Goal: Information Seeking & Learning: Learn about a topic

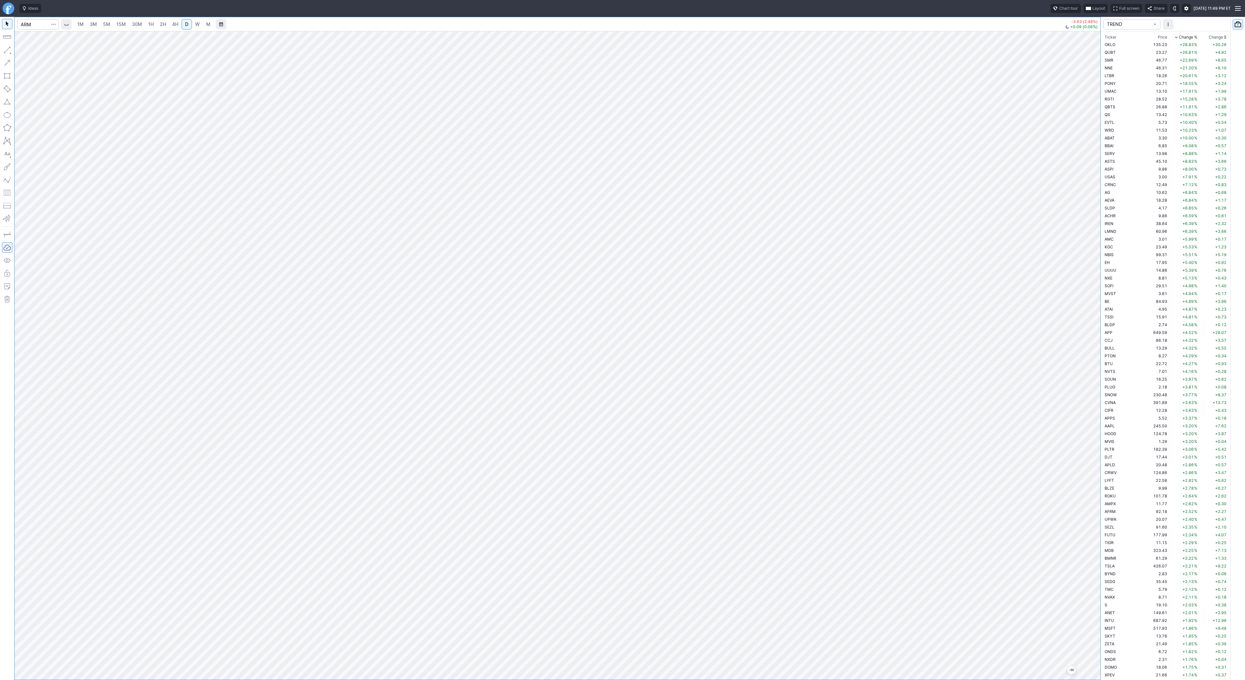
scroll to position [1603, 0]
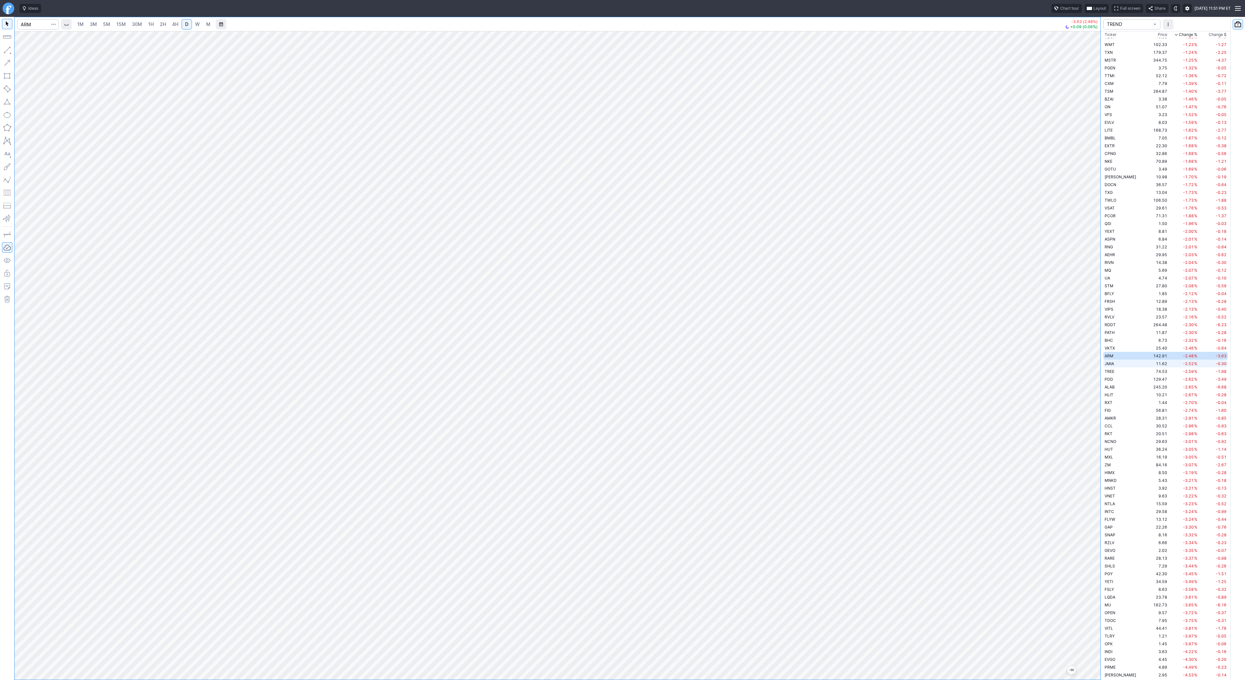
click at [1120, 361] on td "JMIA" at bounding box center [1123, 364] width 41 height 8
click at [197, 23] on span "W" at bounding box center [197, 24] width 5 height 6
click at [29, 51] on span "Line" at bounding box center [38, 51] width 26 height 6
click at [7, 49] on button "button" at bounding box center [7, 50] width 10 height 10
click at [28, 51] on span "Line" at bounding box center [38, 51] width 26 height 6
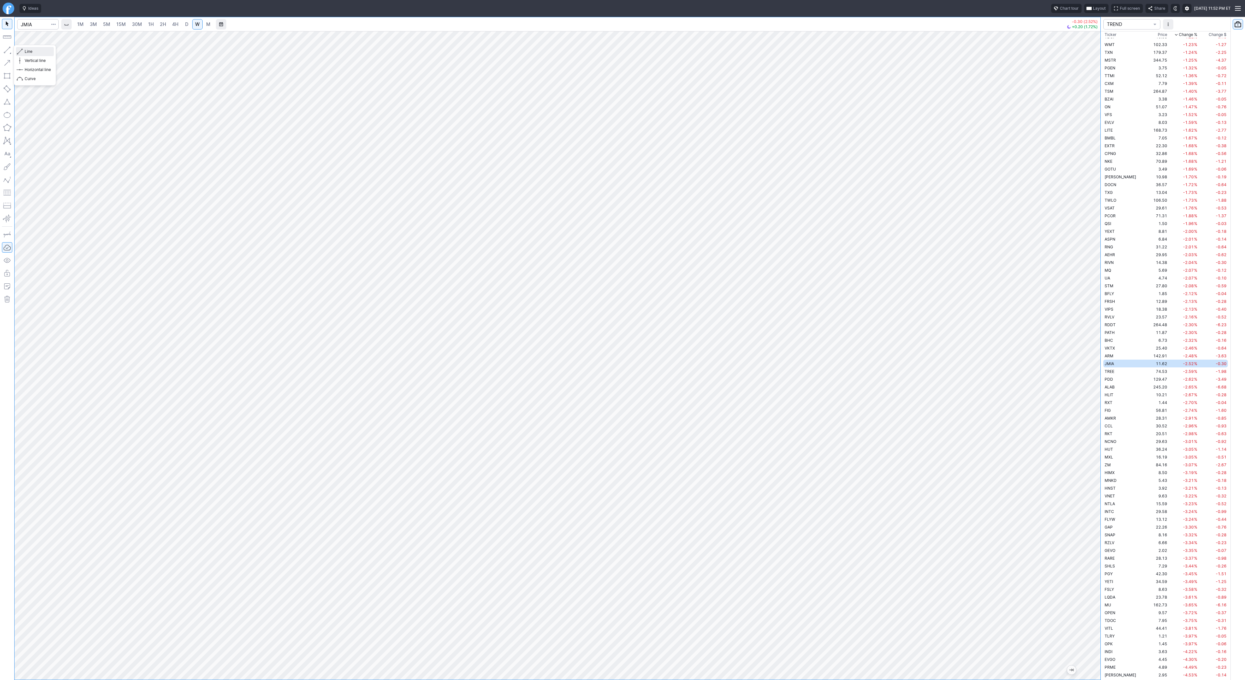
drag, startPoint x: 30, startPoint y: 51, endPoint x: 38, endPoint y: 58, distance: 10.1
click at [30, 51] on span "Line" at bounding box center [38, 51] width 26 height 6
click at [23, 48] on button "Line" at bounding box center [35, 51] width 38 height 9
click at [190, 26] on link "D" at bounding box center [187, 24] width 10 height 10
click at [30, 53] on span "Line" at bounding box center [38, 51] width 26 height 6
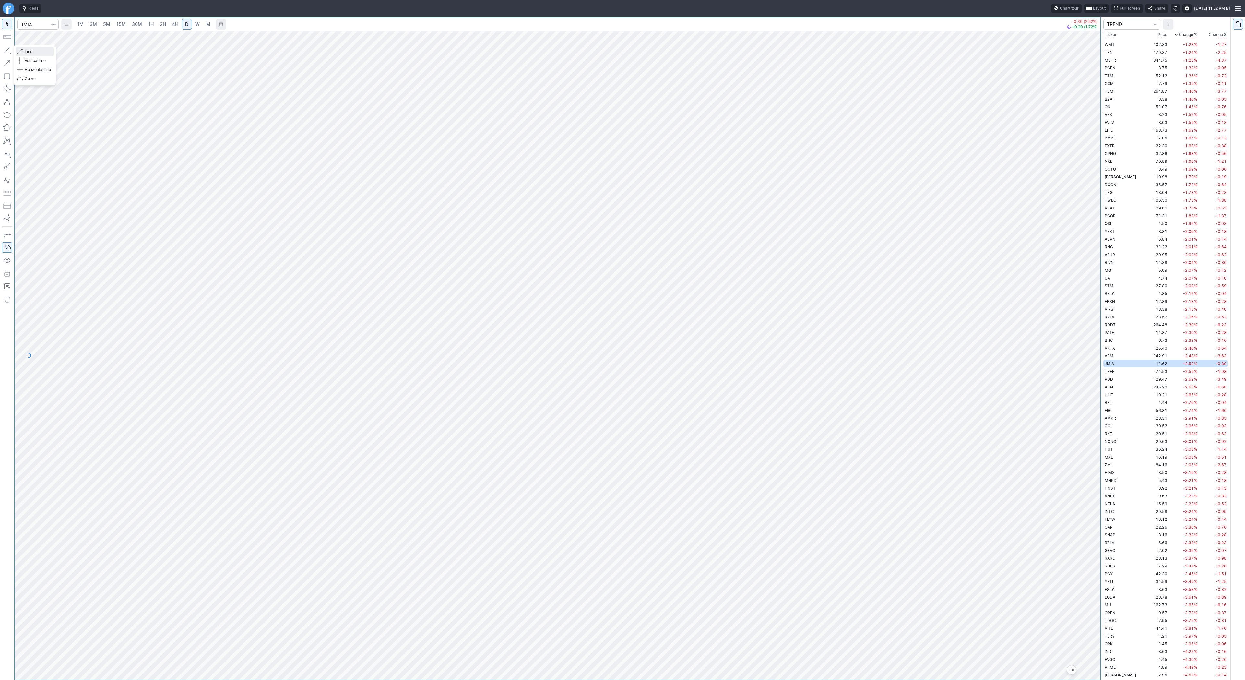
click at [33, 47] on button "Line" at bounding box center [35, 51] width 38 height 9
click at [30, 48] on span "Line" at bounding box center [38, 51] width 26 height 6
click at [1115, 370] on td "TREE" at bounding box center [1123, 371] width 41 height 8
click at [1115, 382] on td "PDD" at bounding box center [1123, 379] width 41 height 8
click at [1118, 386] on td "ALAB" at bounding box center [1123, 387] width 41 height 8
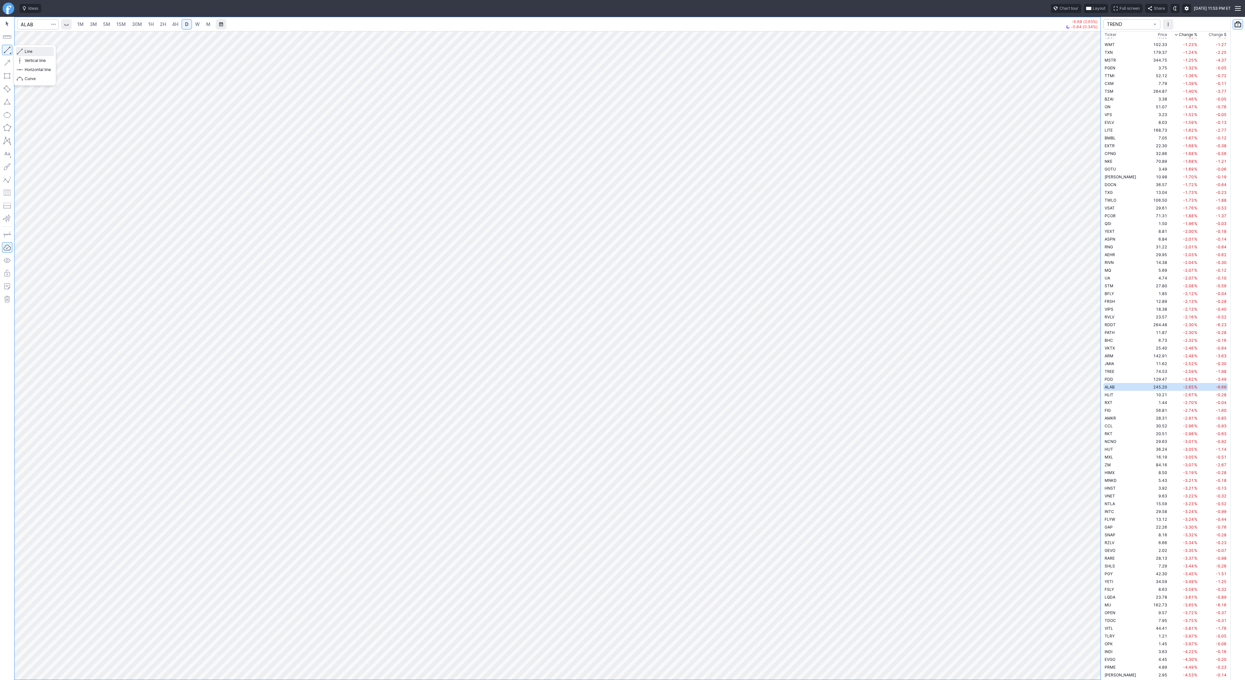
click at [27, 51] on span "Line" at bounding box center [38, 51] width 26 height 6
click at [20, 50] on span "button" at bounding box center [21, 51] width 4 height 9
click at [37, 50] on span "Line" at bounding box center [38, 51] width 26 height 6
click at [38, 48] on span "Line" at bounding box center [38, 51] width 26 height 6
click at [35, 50] on span "Line" at bounding box center [38, 51] width 26 height 6
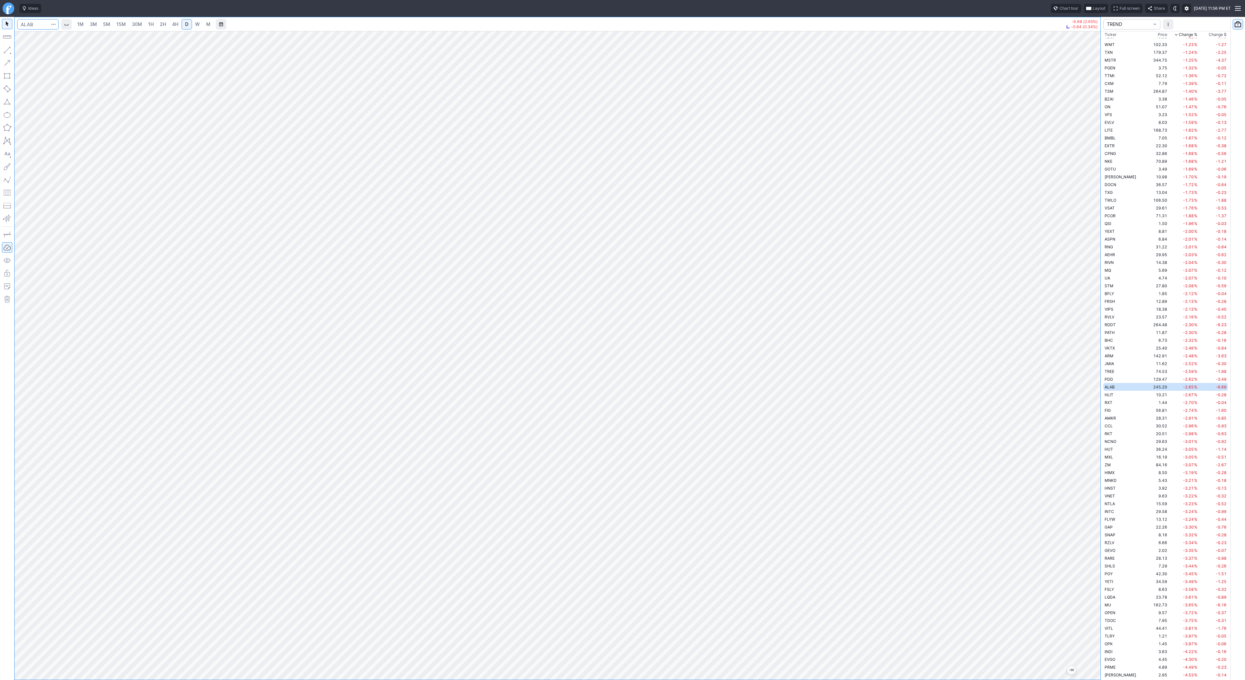
click at [39, 20] on input "Search" at bounding box center [38, 24] width 42 height 10
click at [1119, 392] on td "HLIT" at bounding box center [1123, 395] width 41 height 8
click at [1144, 401] on td "1.44" at bounding box center [1156, 403] width 24 height 8
click at [1144, 412] on td "56.81" at bounding box center [1156, 410] width 24 height 8
click at [1112, 418] on span "AMKR" at bounding box center [1110, 418] width 11 height 5
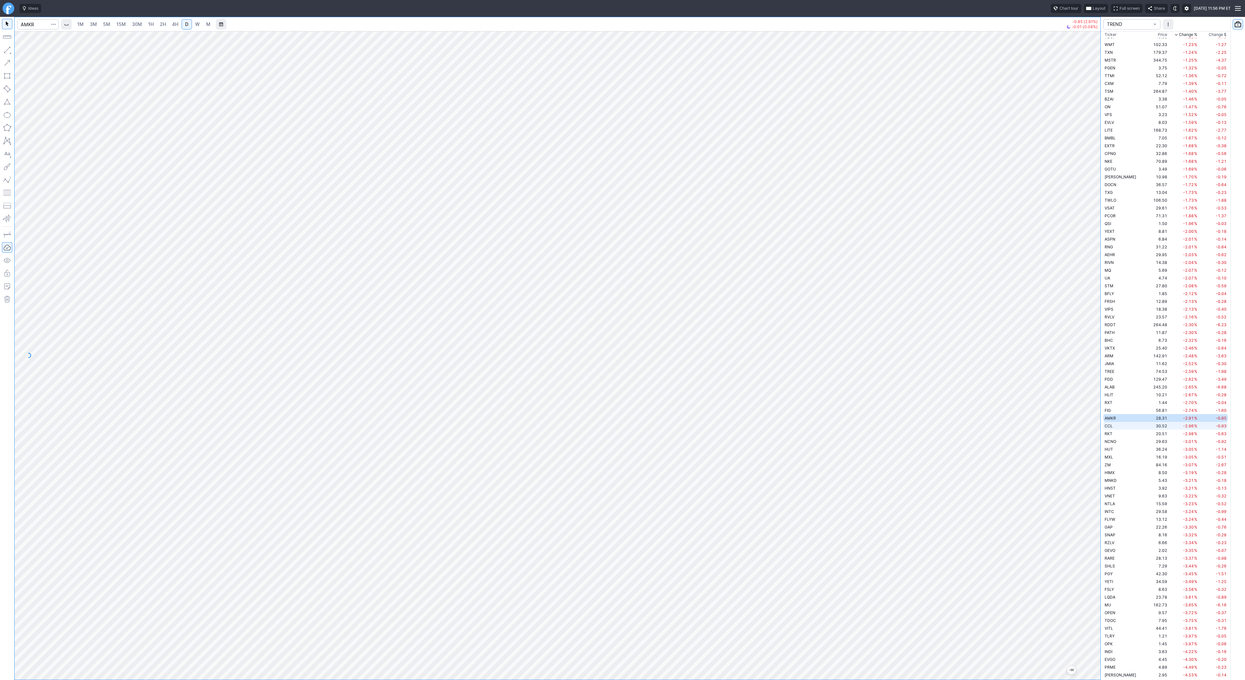
click at [1118, 428] on td "CCL" at bounding box center [1123, 426] width 41 height 8
click at [1114, 434] on td "RKT" at bounding box center [1123, 434] width 41 height 8
click at [1114, 440] on span "NCNO" at bounding box center [1111, 441] width 12 height 5
click at [1114, 449] on td "HUT" at bounding box center [1123, 449] width 41 height 8
click at [195, 28] on link "W" at bounding box center [197, 24] width 10 height 10
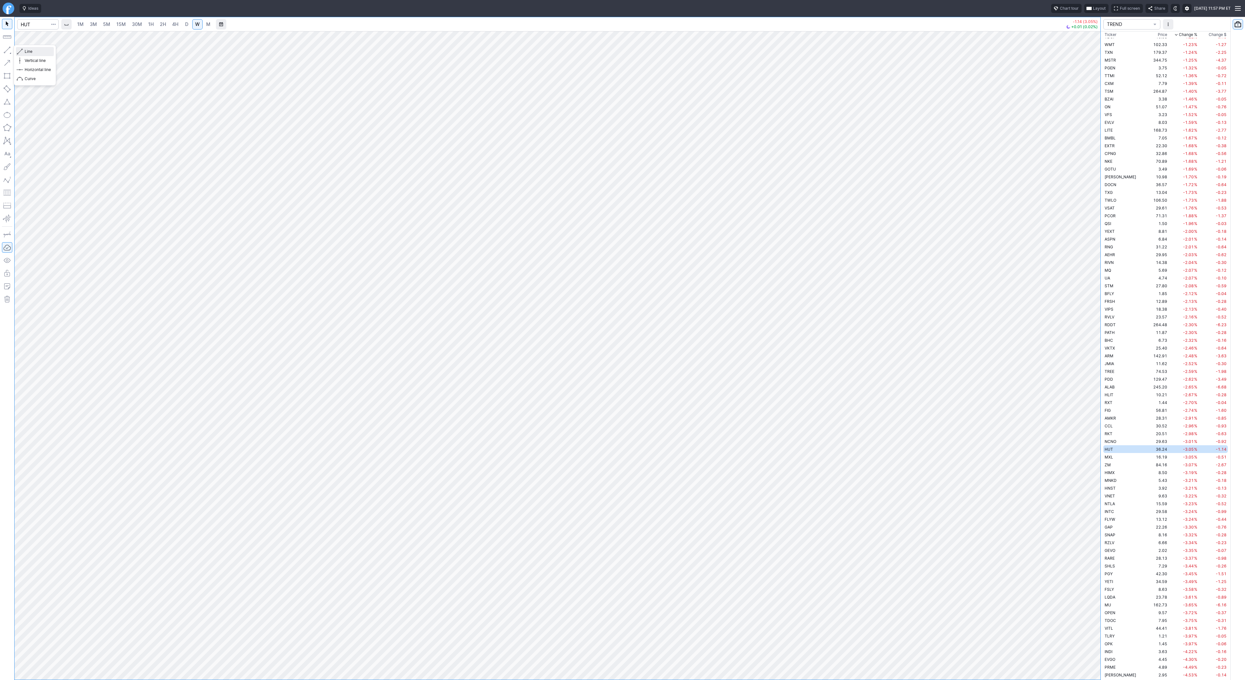
click at [28, 51] on span "Line" at bounding box center [38, 51] width 26 height 6
click at [28, 53] on span "Line" at bounding box center [38, 51] width 26 height 6
click at [25, 51] on span "Line" at bounding box center [38, 51] width 26 height 6
click at [31, 51] on span "Line" at bounding box center [38, 51] width 26 height 6
click at [35, 23] on input "Search" at bounding box center [38, 24] width 42 height 10
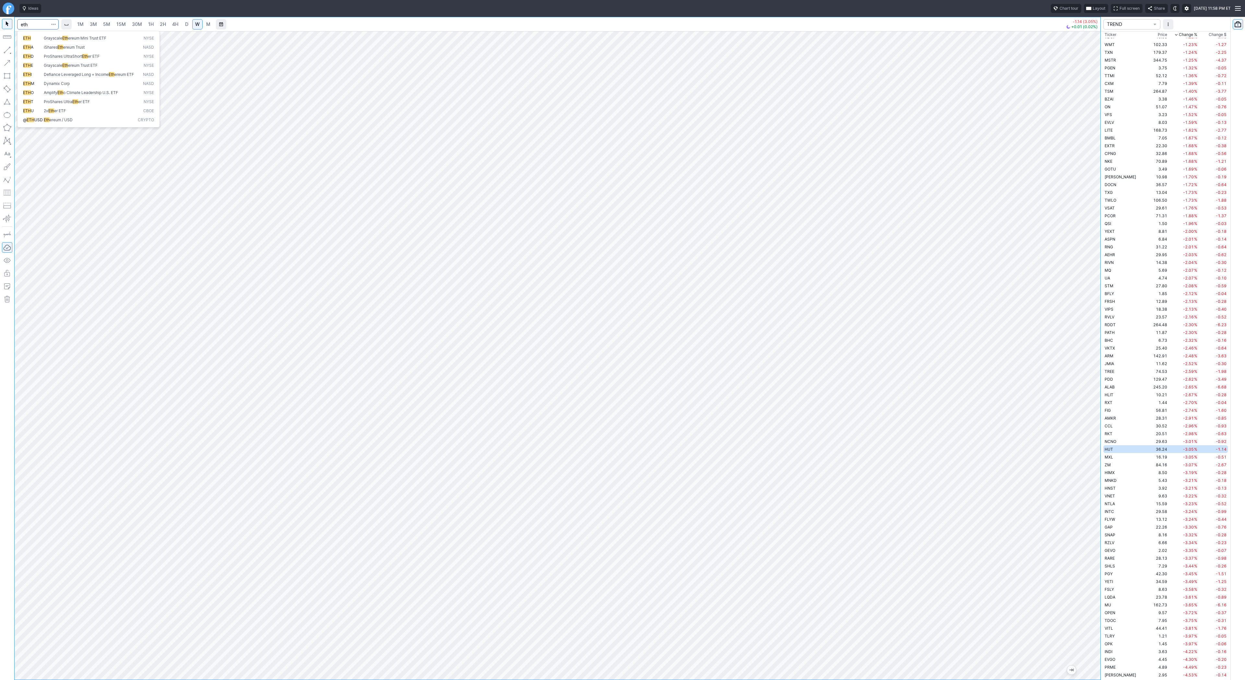
type input "eth"
click at [64, 122] on span "ereum / USD" at bounding box center [61, 119] width 23 height 5
click at [1084, 380] on div at bounding box center [558, 355] width 1086 height 649
click at [27, 50] on span "Line" at bounding box center [38, 51] width 26 height 6
click at [30, 51] on span "Line" at bounding box center [38, 51] width 26 height 6
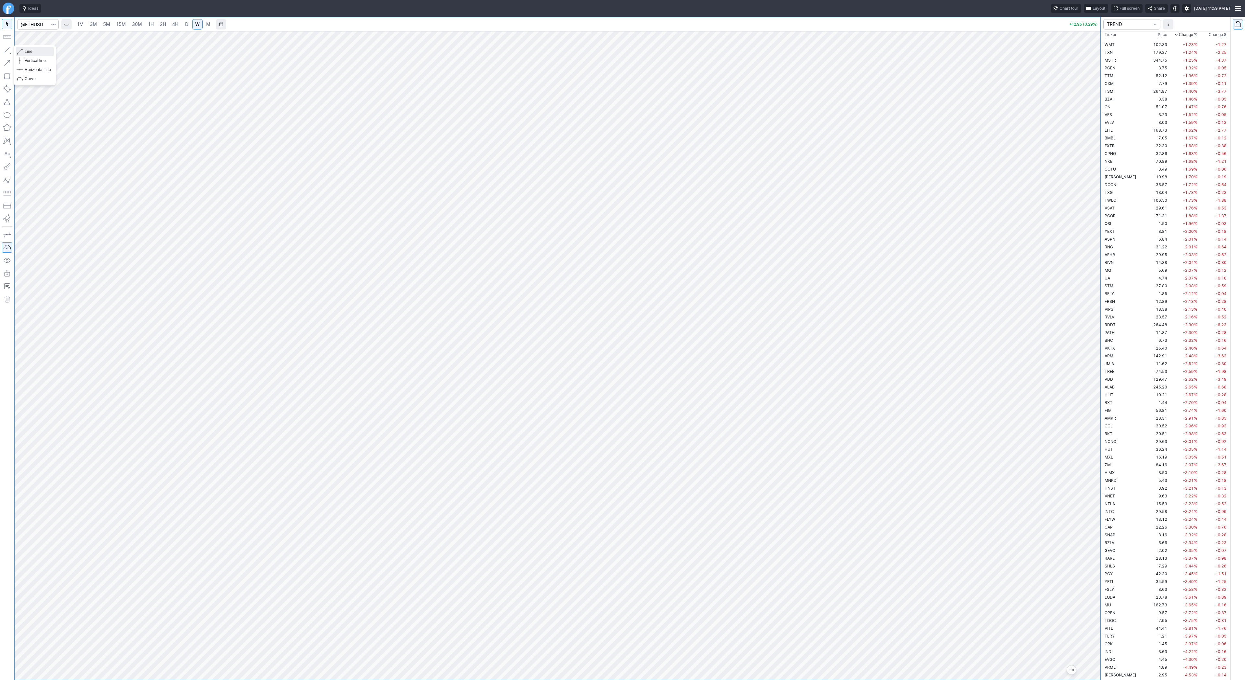
click at [25, 52] on span "Line" at bounding box center [38, 51] width 26 height 6
click at [97, 23] on link "3M" at bounding box center [93, 24] width 13 height 10
click at [124, 22] on span "15M" at bounding box center [120, 24] width 9 height 6
click at [123, 20] on link "15M" at bounding box center [120, 24] width 15 height 10
drag, startPoint x: 30, startPoint y: 51, endPoint x: 49, endPoint y: 71, distance: 27.7
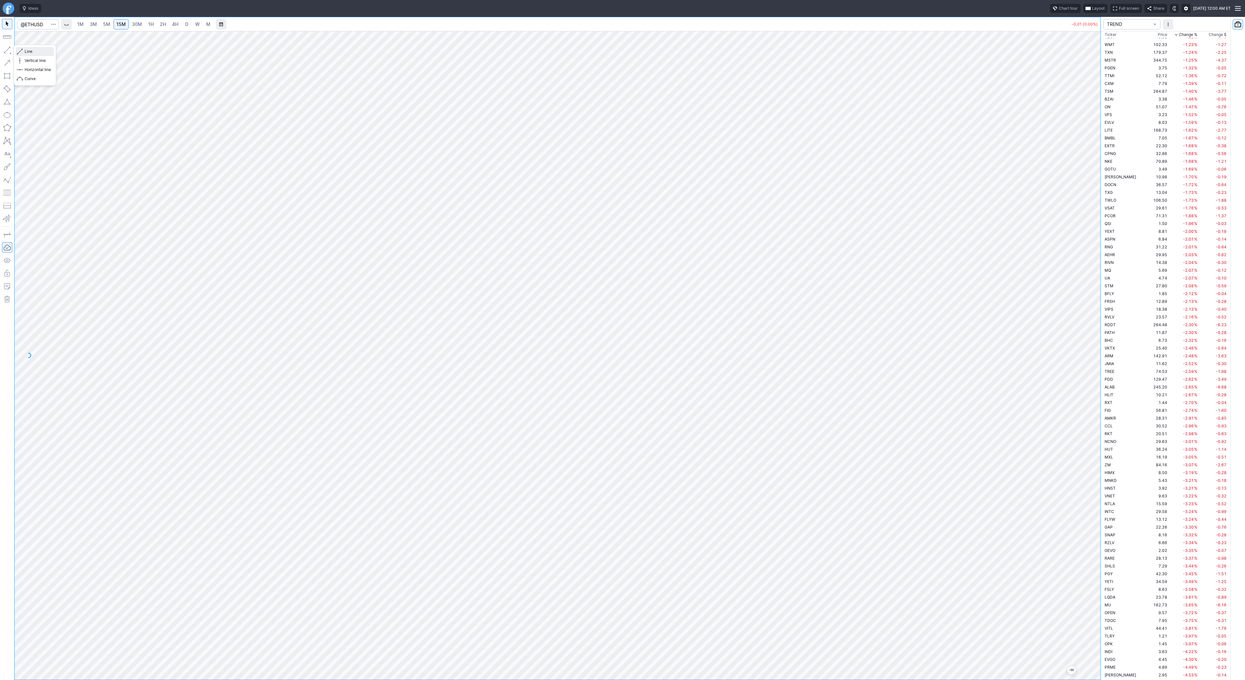
click at [30, 51] on span "Line" at bounding box center [38, 51] width 26 height 6
click at [39, 53] on span "Line" at bounding box center [38, 51] width 26 height 6
click at [33, 51] on span "Line" at bounding box center [38, 51] width 26 height 6
click at [28, 51] on span "Line" at bounding box center [38, 51] width 26 height 6
click at [27, 51] on span "Line" at bounding box center [38, 51] width 26 height 6
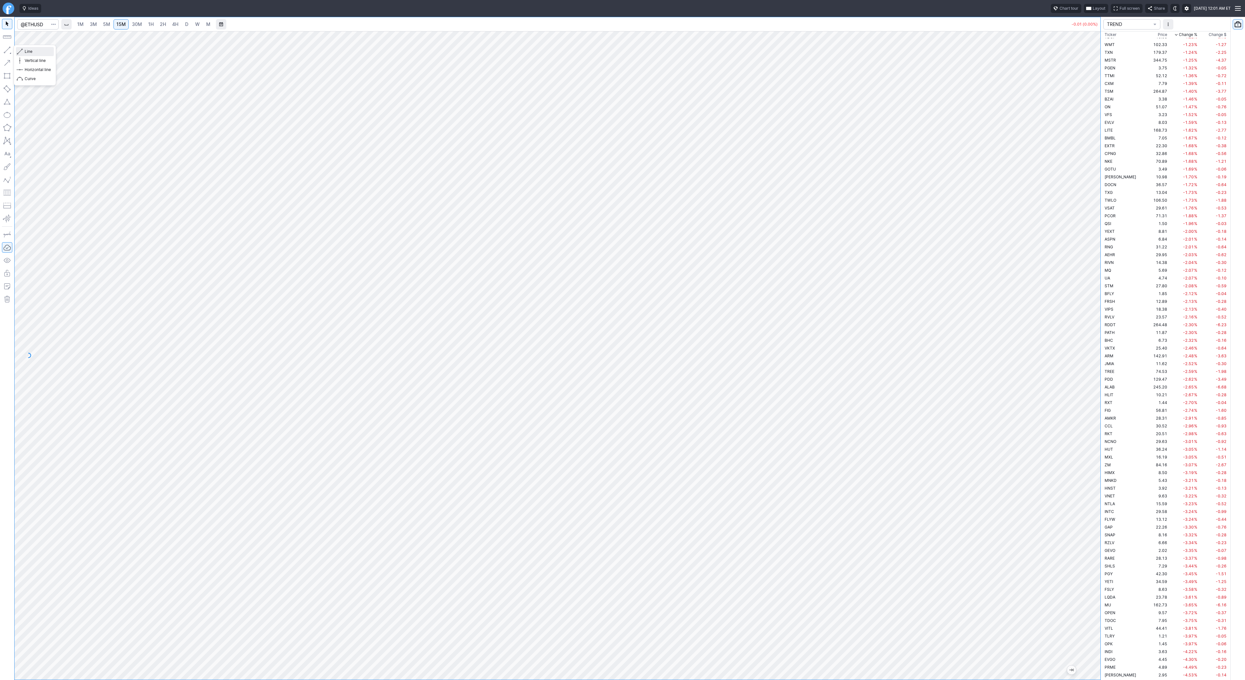
click at [29, 52] on span "Line" at bounding box center [38, 51] width 26 height 6
click at [108, 22] on span "5M" at bounding box center [106, 24] width 7 height 6
click at [123, 26] on span "15M" at bounding box center [120, 24] width 9 height 6
click at [97, 24] on link "3M" at bounding box center [93, 24] width 13 height 10
click at [185, 24] on span "D" at bounding box center [187, 24] width 5 height 6
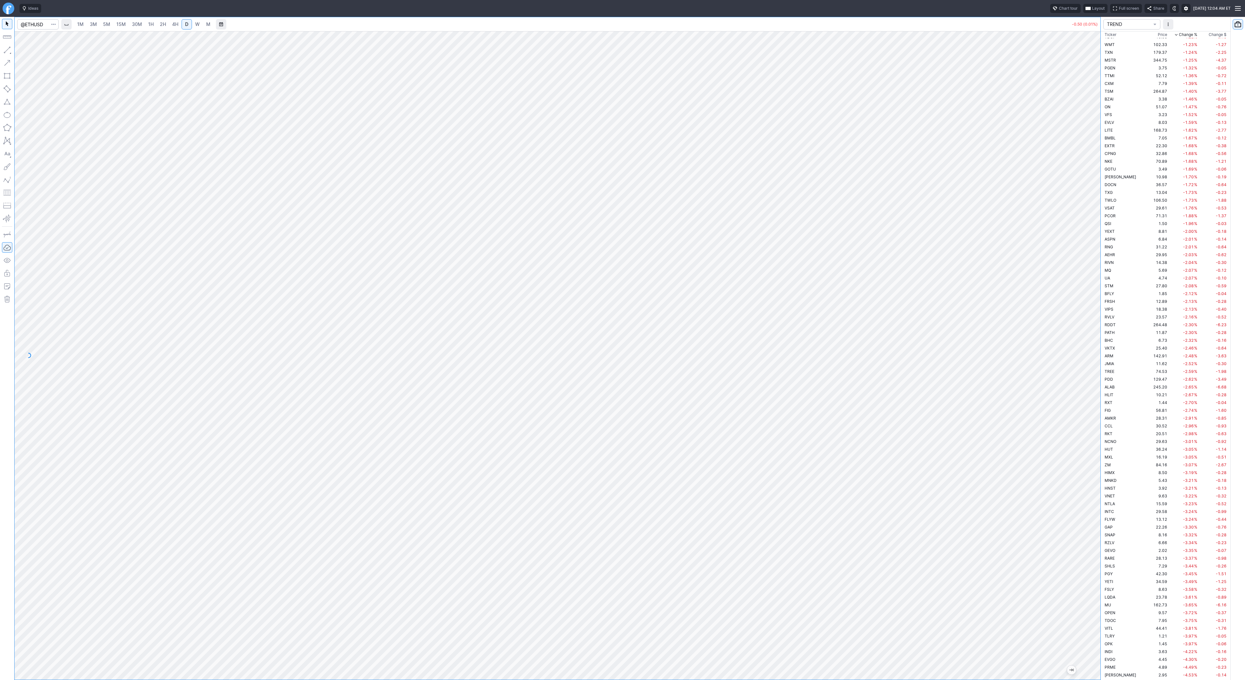
click at [163, 22] on span "2H" at bounding box center [163, 24] width 6 height 6
click at [34, 51] on span "Line" at bounding box center [38, 51] width 26 height 6
click at [30, 50] on span "Line" at bounding box center [38, 51] width 26 height 6
click at [27, 51] on span "Line" at bounding box center [38, 51] width 26 height 6
drag, startPoint x: 27, startPoint y: 53, endPoint x: 43, endPoint y: 56, distance: 16.6
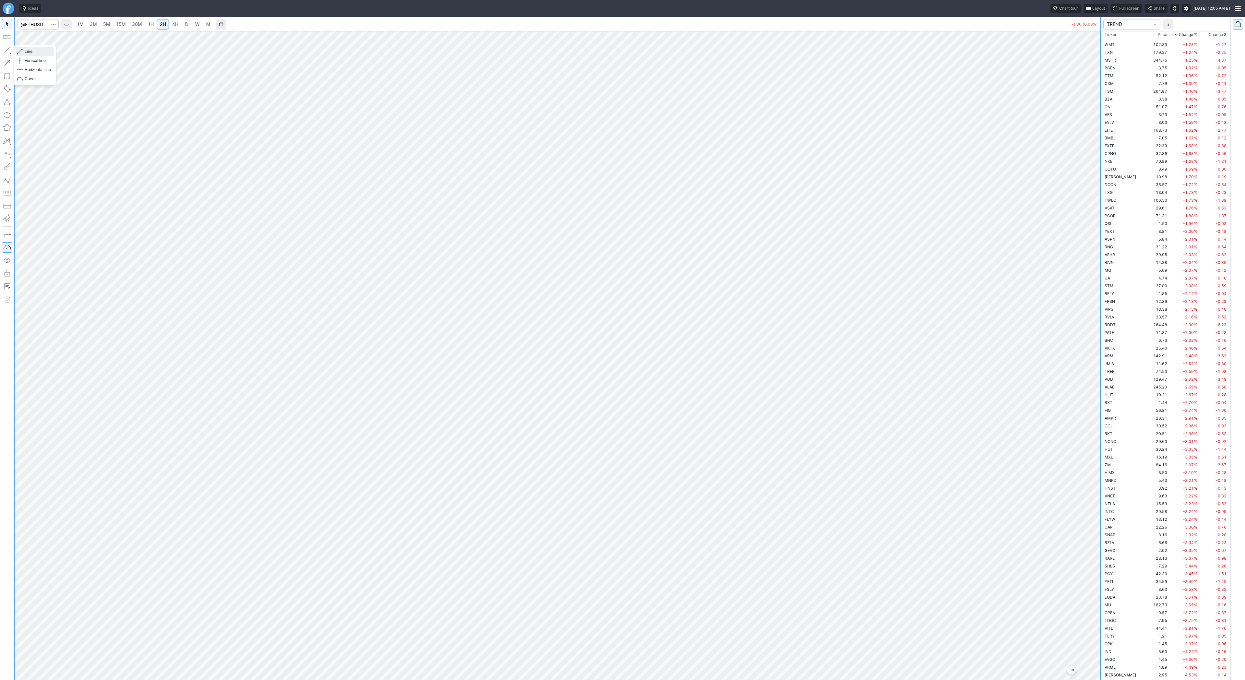
click at [27, 53] on span "Line" at bounding box center [38, 51] width 26 height 6
click at [140, 24] on span "30M" at bounding box center [137, 24] width 10 height 6
click at [150, 24] on span "1H" at bounding box center [151, 24] width 6 height 6
click at [25, 48] on span "Line" at bounding box center [38, 51] width 26 height 6
click at [165, 21] on link "2H" at bounding box center [163, 24] width 12 height 10
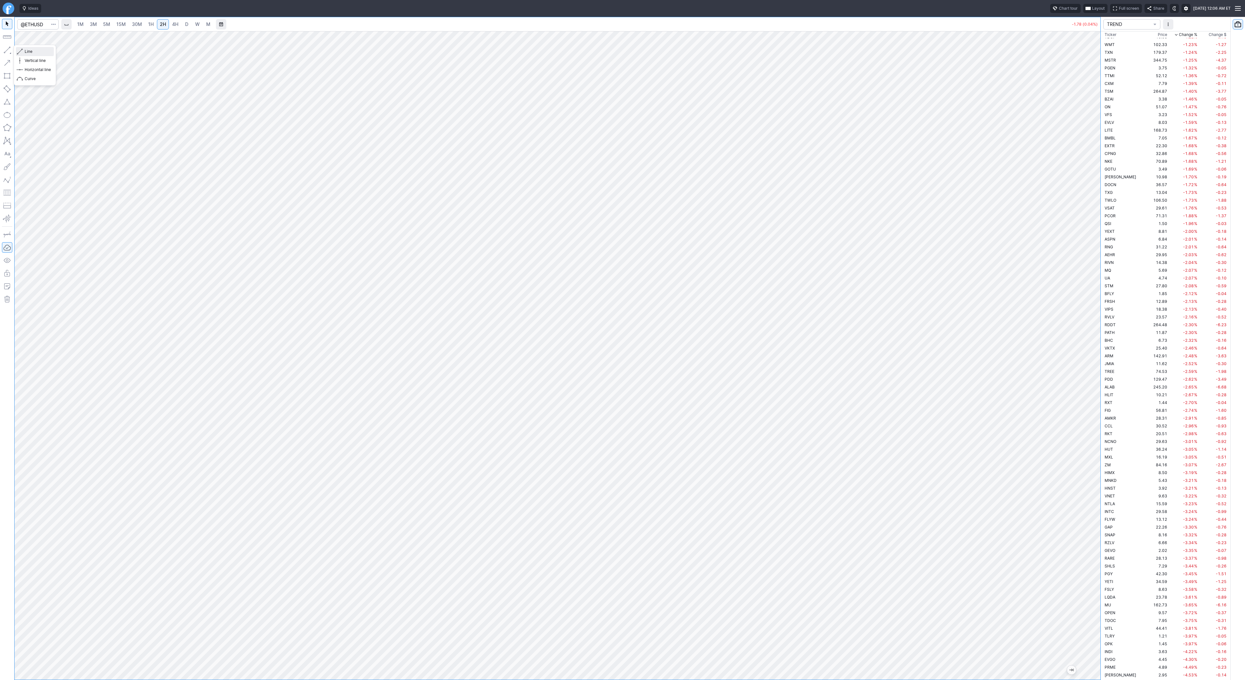
click at [26, 50] on span "Line" at bounding box center [38, 51] width 26 height 6
click at [36, 51] on span "Line" at bounding box center [38, 51] width 26 height 6
click at [29, 50] on span "Line" at bounding box center [38, 51] width 26 height 6
drag, startPoint x: 1098, startPoint y: 174, endPoint x: 1087, endPoint y: 281, distance: 108.3
click at [1090, 287] on div at bounding box center [1094, 354] width 14 height 632
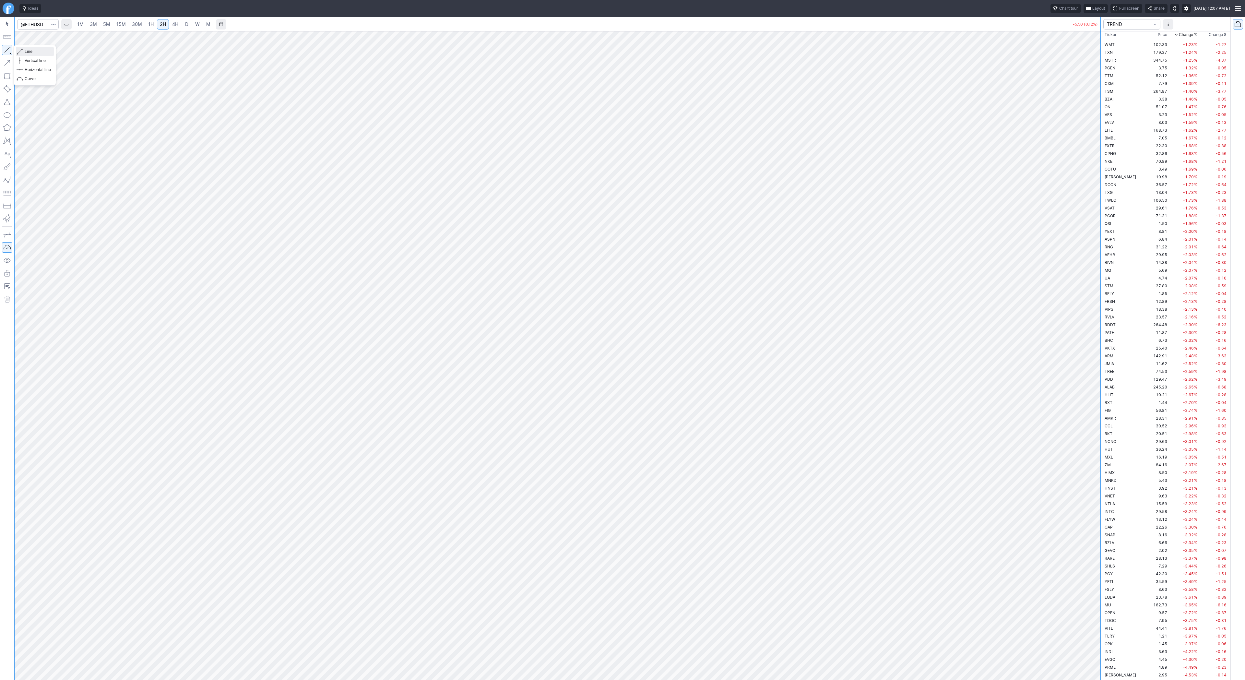
click at [28, 50] on span "Line" at bounding box center [38, 51] width 26 height 6
drag, startPoint x: 1095, startPoint y: 250, endPoint x: 1089, endPoint y: 320, distance: 70.3
click at [1090, 325] on div at bounding box center [1094, 354] width 14 height 632
click at [35, 53] on span "Line" at bounding box center [38, 51] width 26 height 6
click at [1072, 211] on div at bounding box center [558, 355] width 1086 height 649
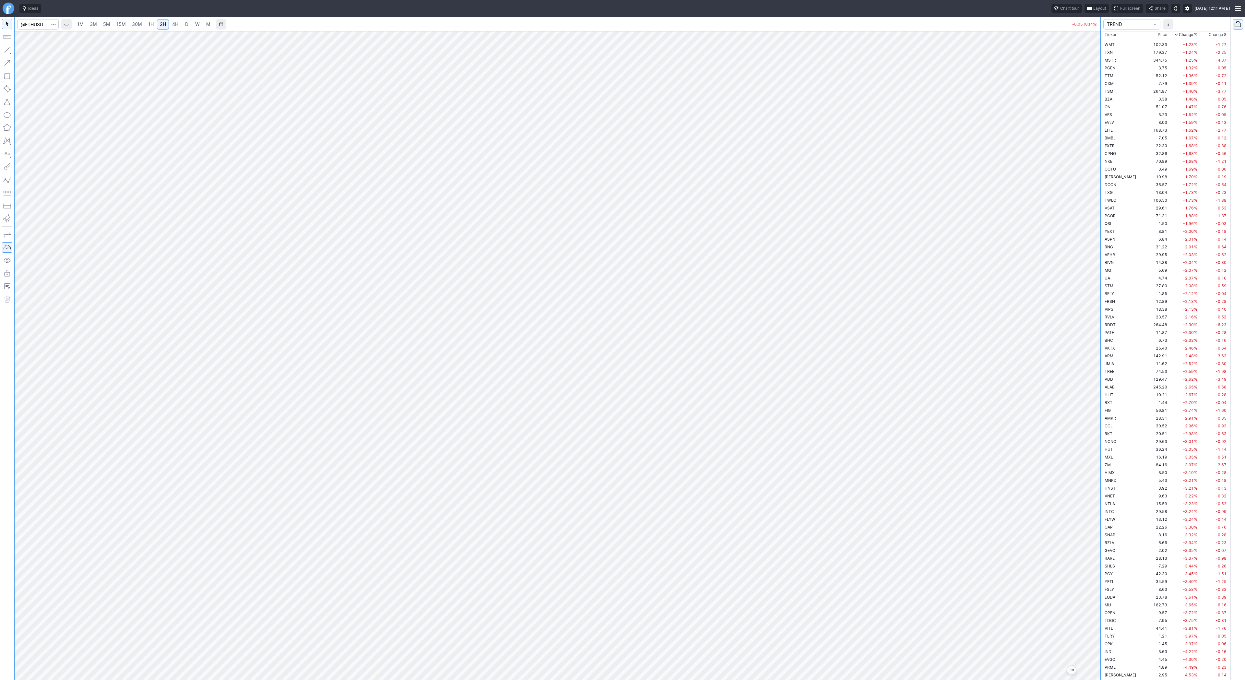
click at [1076, 433] on div at bounding box center [558, 355] width 1086 height 649
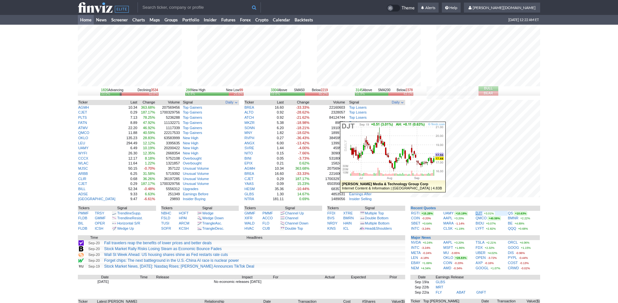
click at [479, 211] on link "DJT" at bounding box center [478, 213] width 6 height 4
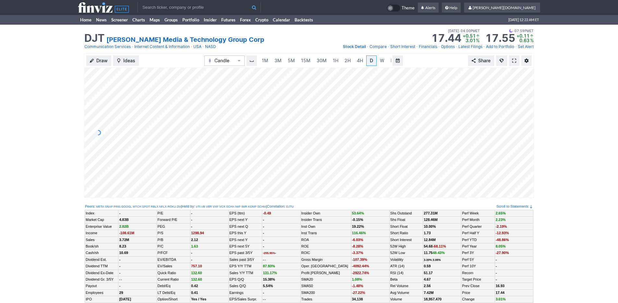
scroll to position [0, 6]
click at [516, 60] on span at bounding box center [514, 60] width 4 height 5
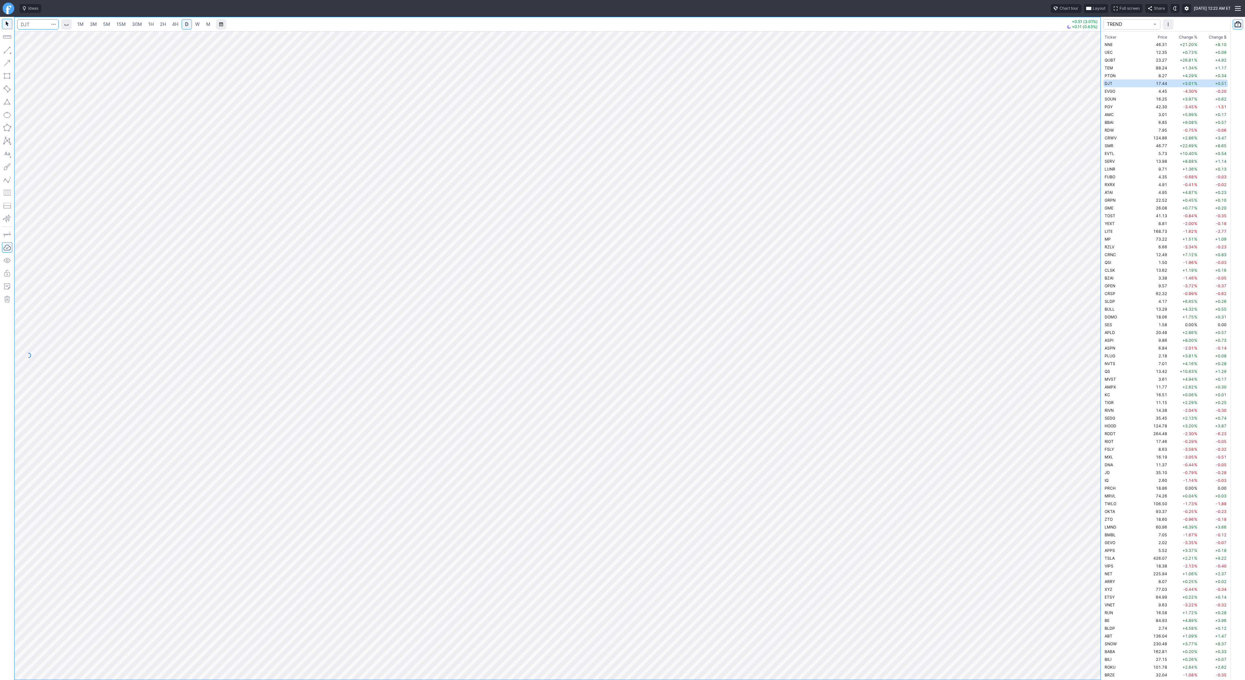
click at [24, 27] on input "Search" at bounding box center [38, 24] width 42 height 10
type input "eth"
click at [113, 123] on span "Eth ereum / USD" at bounding box center [89, 120] width 94 height 6
click at [192, 25] on link "W" at bounding box center [197, 24] width 10 height 10
click at [146, 23] on link "1H" at bounding box center [150, 24] width 11 height 10
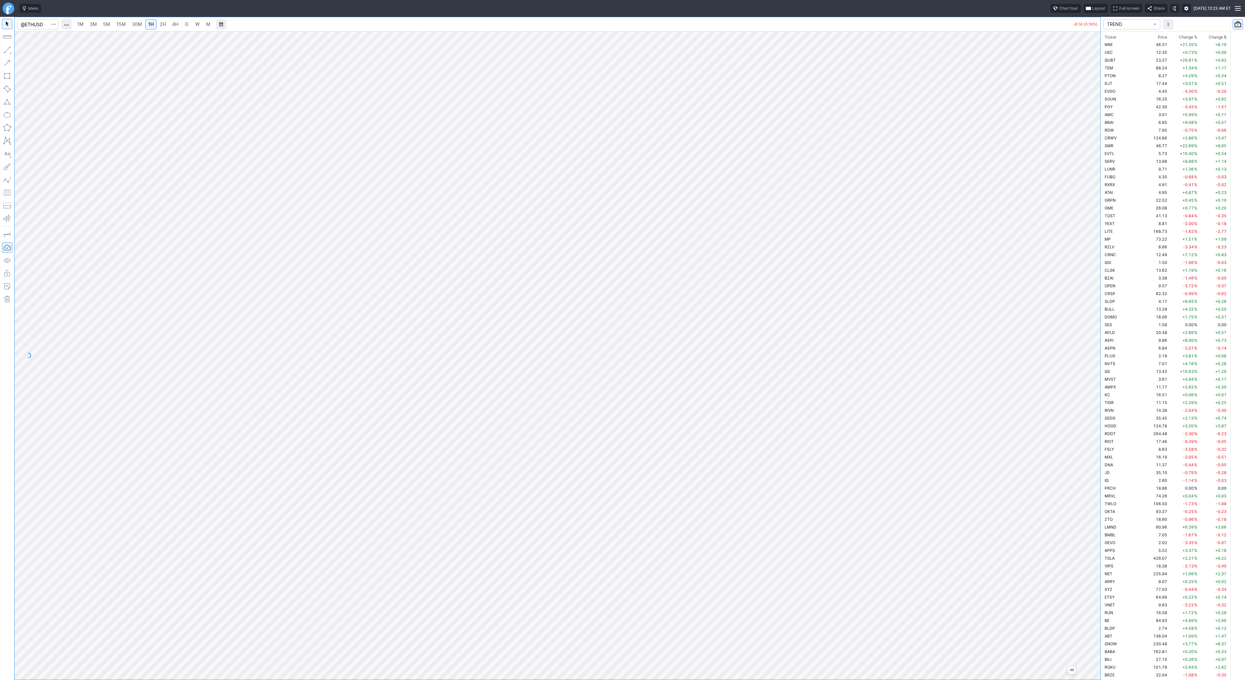
drag, startPoint x: 1098, startPoint y: 214, endPoint x: 1090, endPoint y: 355, distance: 142.0
click at [1133, 389] on div "1M 3M 5M 15M 30M 1H 2H 4H D W M -8.14 (0.18%) TREND Ticker Price Chg.% Change %…" at bounding box center [622, 348] width 1245 height 663
click at [41, 21] on input "Search" at bounding box center [38, 24] width 42 height 10
type input "bmnr"
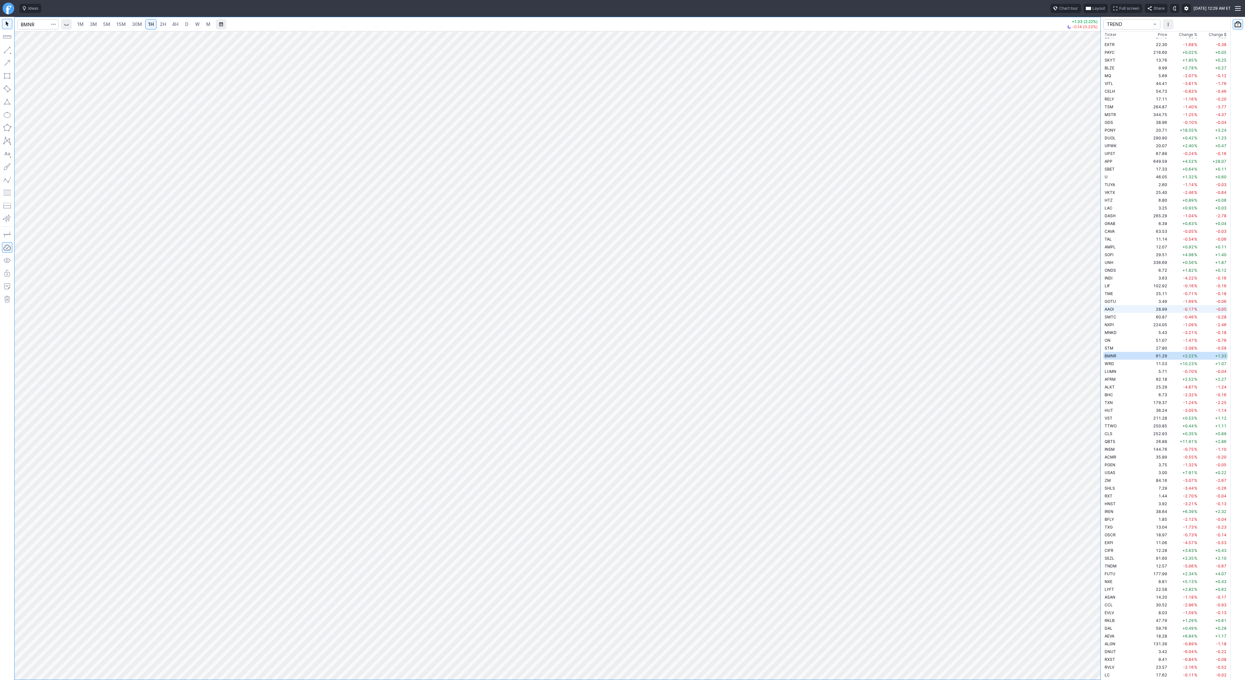
click at [1125, 308] on td "AAOI" at bounding box center [1123, 309] width 41 height 8
click at [185, 25] on span "D" at bounding box center [187, 24] width 5 height 6
click at [199, 25] on link "W" at bounding box center [197, 24] width 10 height 10
click at [9, 46] on button "button" at bounding box center [7, 50] width 10 height 10
click at [21, 50] on span "button" at bounding box center [21, 51] width 4 height 9
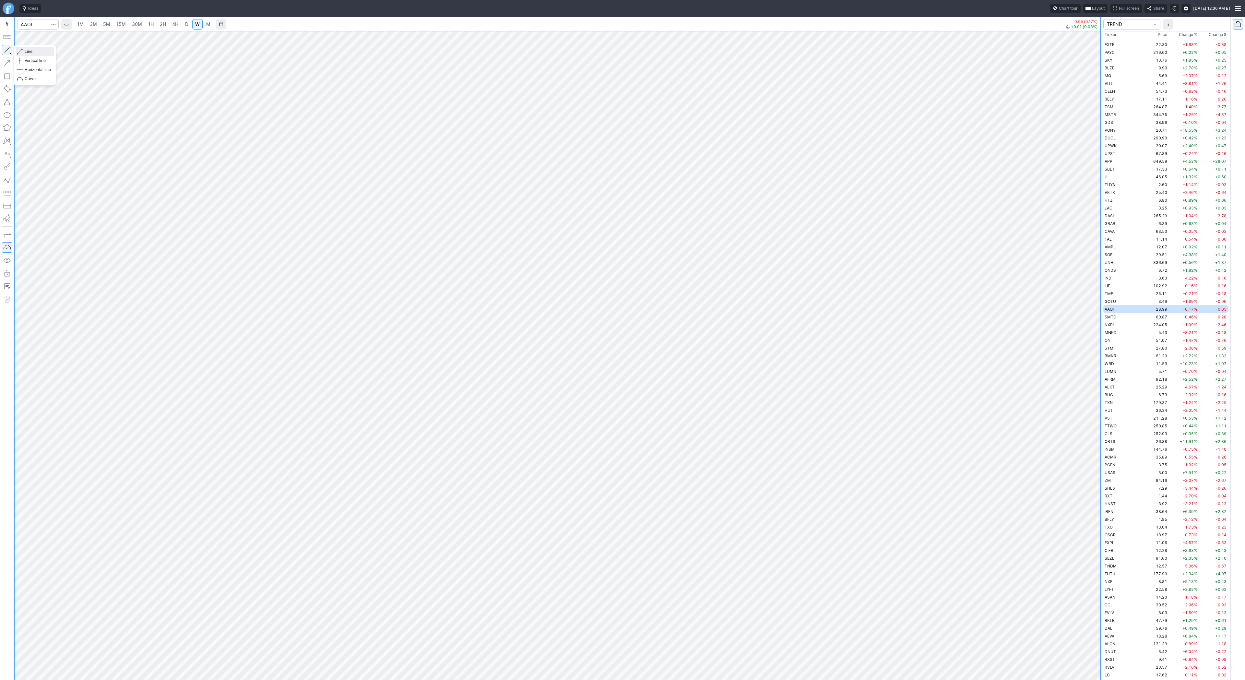
click at [24, 52] on button "Line" at bounding box center [35, 51] width 38 height 9
click at [31, 48] on span "Line" at bounding box center [38, 51] width 26 height 6
click at [31, 50] on span "Line" at bounding box center [38, 51] width 26 height 6
click at [30, 52] on span "Line" at bounding box center [38, 51] width 26 height 6
click at [26, 51] on span "Line" at bounding box center [38, 51] width 26 height 6
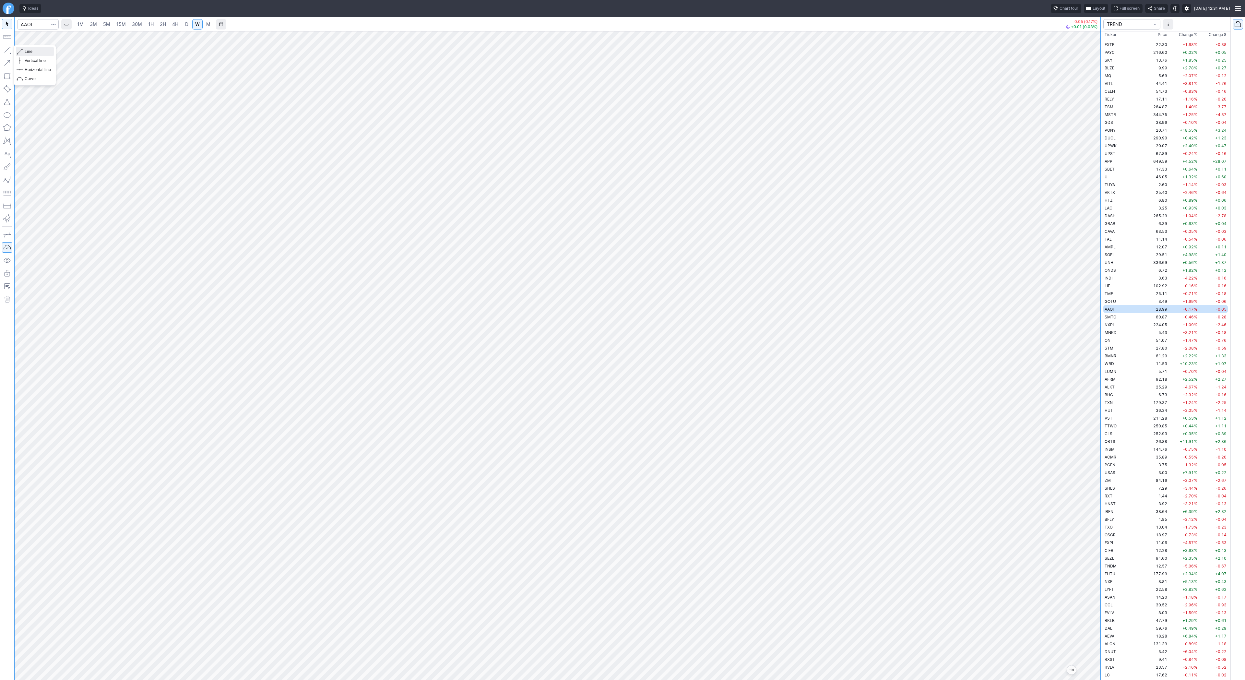
click at [31, 52] on span "Line" at bounding box center [38, 51] width 26 height 6
click at [1111, 326] on span "NXPI" at bounding box center [1109, 324] width 9 height 5
click at [25, 50] on span "Line" at bounding box center [38, 51] width 26 height 6
click at [11, 49] on button "button" at bounding box center [7, 50] width 10 height 10
click at [188, 29] on link "D" at bounding box center [187, 24] width 10 height 10
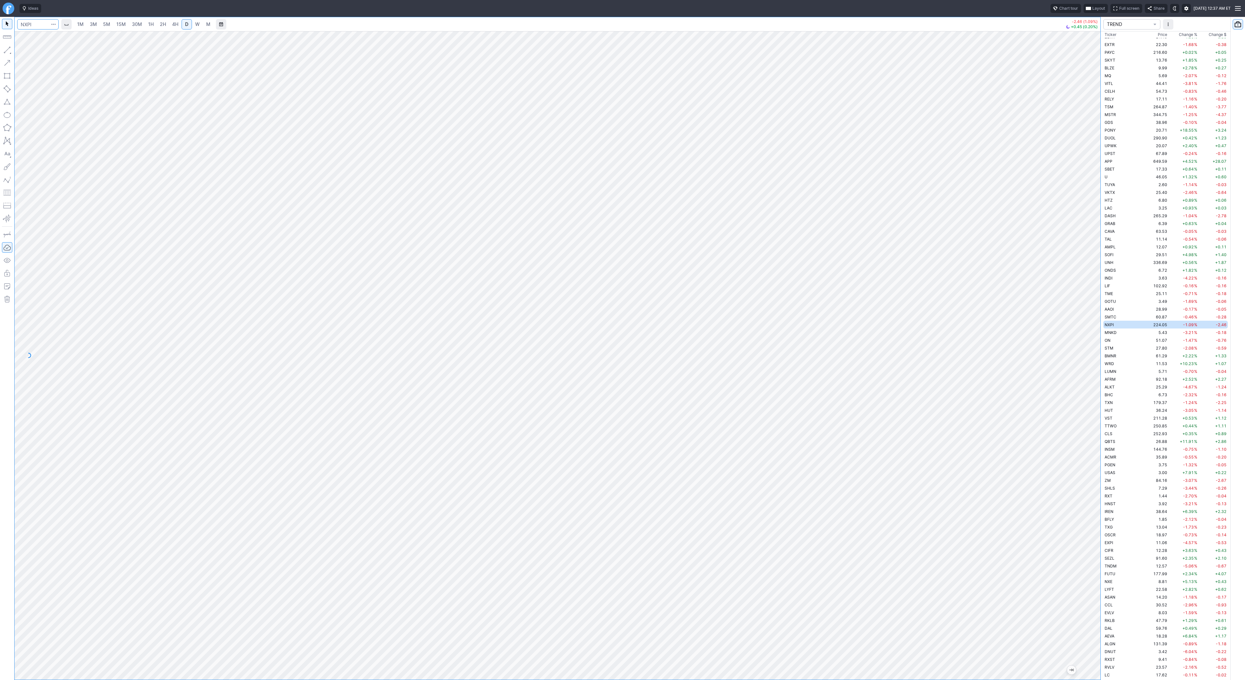
click at [32, 22] on input "Search" at bounding box center [38, 24] width 42 height 10
type input "caden"
click at [52, 49] on span "Caden" at bounding box center [50, 47] width 12 height 5
click at [24, 52] on button "Line" at bounding box center [35, 51] width 38 height 9
click at [6, 49] on button "button" at bounding box center [7, 50] width 10 height 10
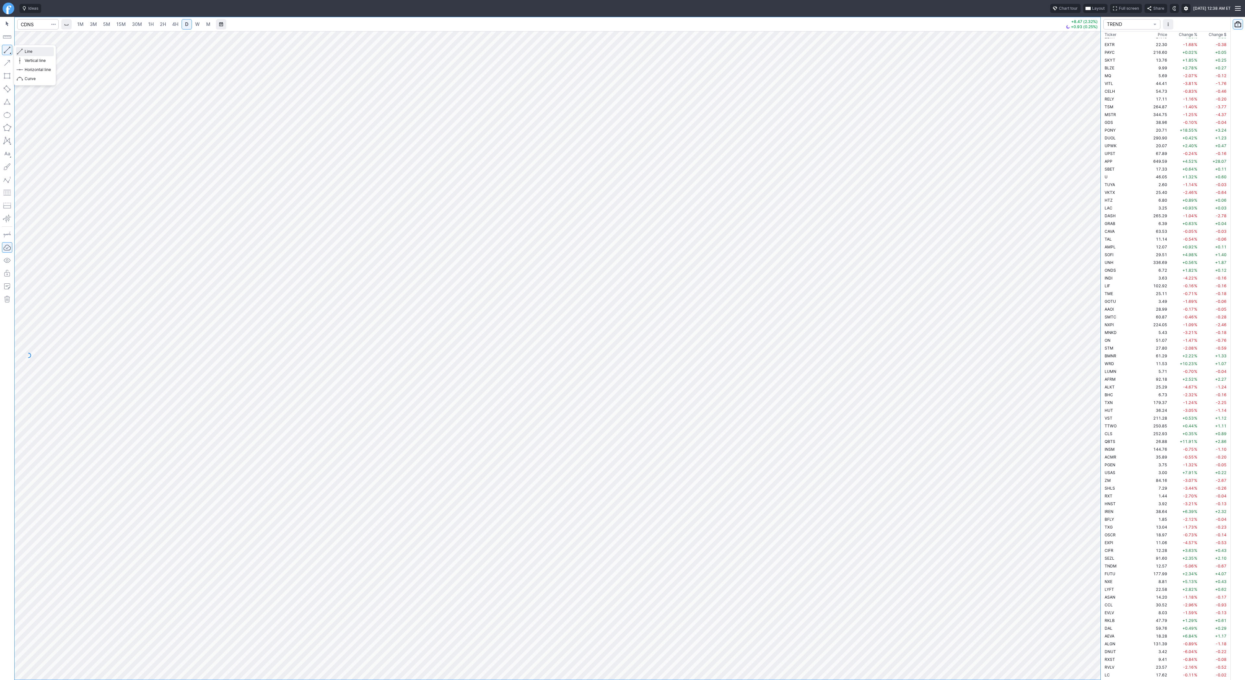
click at [23, 51] on button "Line" at bounding box center [35, 51] width 38 height 9
click at [39, 53] on span "Line" at bounding box center [38, 51] width 26 height 6
click at [30, 52] on span "Line" at bounding box center [38, 51] width 26 height 6
click at [27, 53] on span "Line" at bounding box center [38, 51] width 26 height 6
click at [32, 52] on span "Line" at bounding box center [38, 51] width 26 height 6
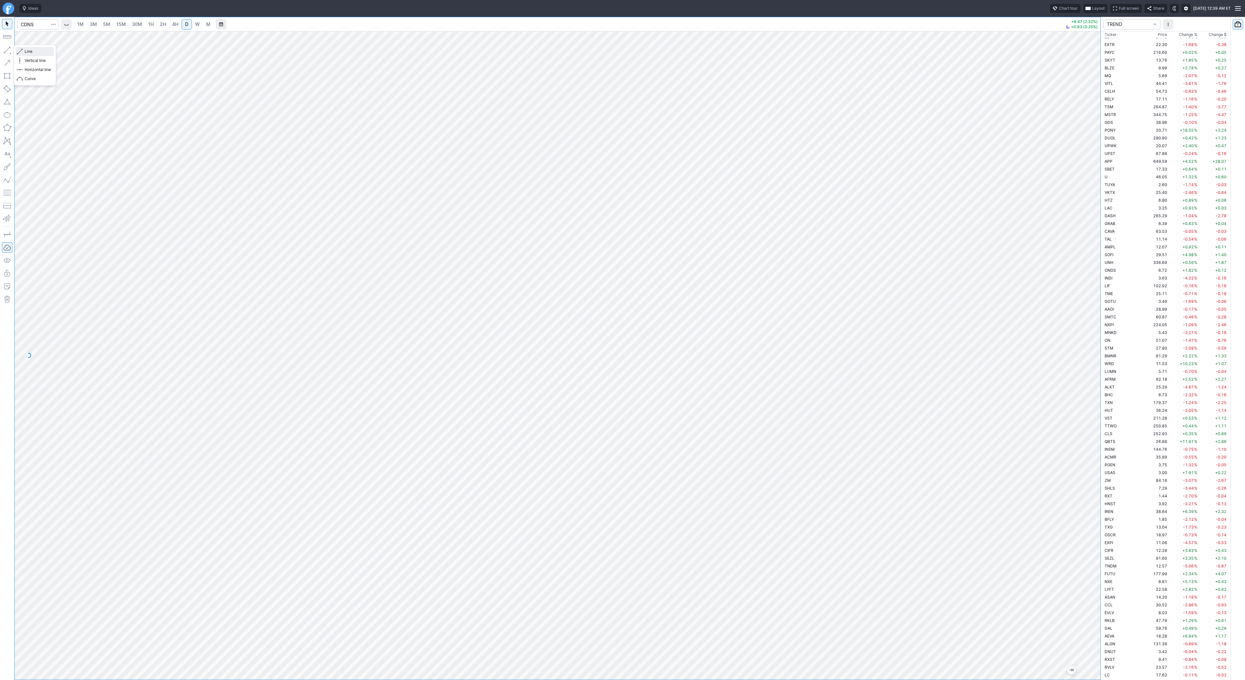
drag, startPoint x: 39, startPoint y: 52, endPoint x: 42, endPoint y: 50, distance: 4.5
click at [42, 50] on span "Line" at bounding box center [38, 51] width 26 height 6
click at [1090, 132] on div at bounding box center [1094, 354] width 14 height 632
click at [39, 22] on input "Search" at bounding box center [38, 24] width 42 height 10
type input "synops"
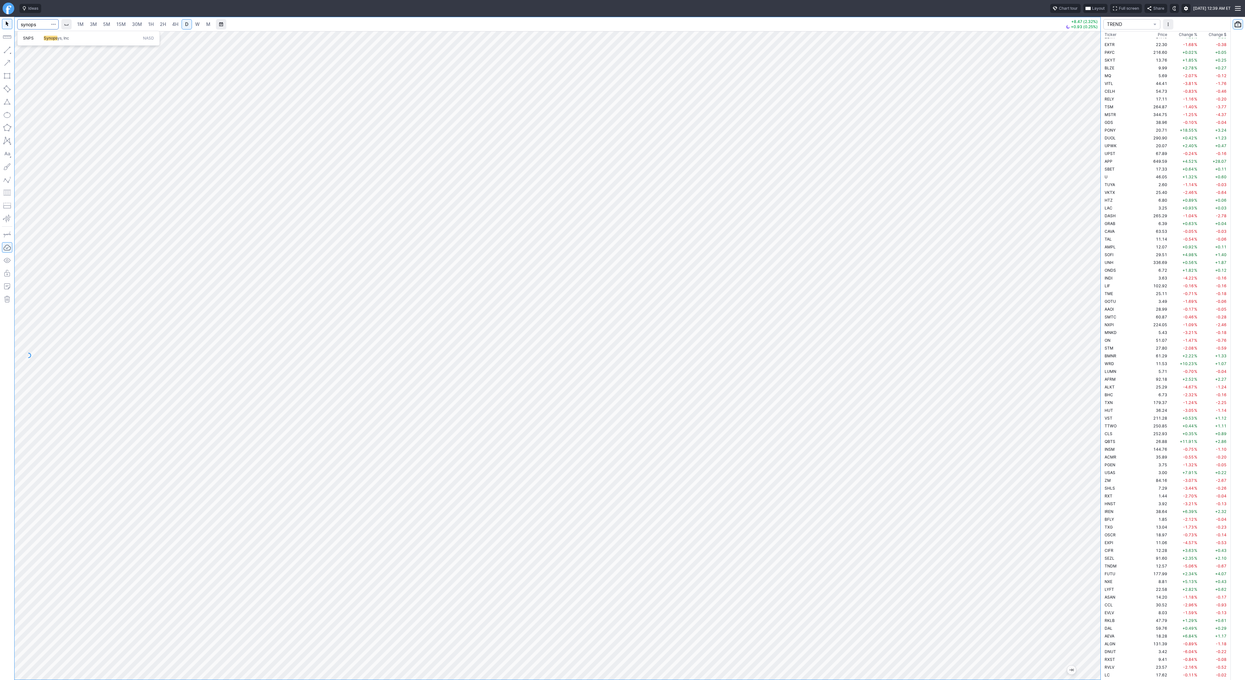
click at [62, 34] on button "SNPS Synops ys, Inc NASD" at bounding box center [88, 38] width 137 height 9
click at [29, 51] on span "Line" at bounding box center [38, 51] width 26 height 6
click at [26, 51] on span "Line" at bounding box center [38, 51] width 26 height 6
click at [30, 51] on span "Line" at bounding box center [38, 51] width 26 height 6
click at [31, 52] on span "Line" at bounding box center [38, 51] width 26 height 6
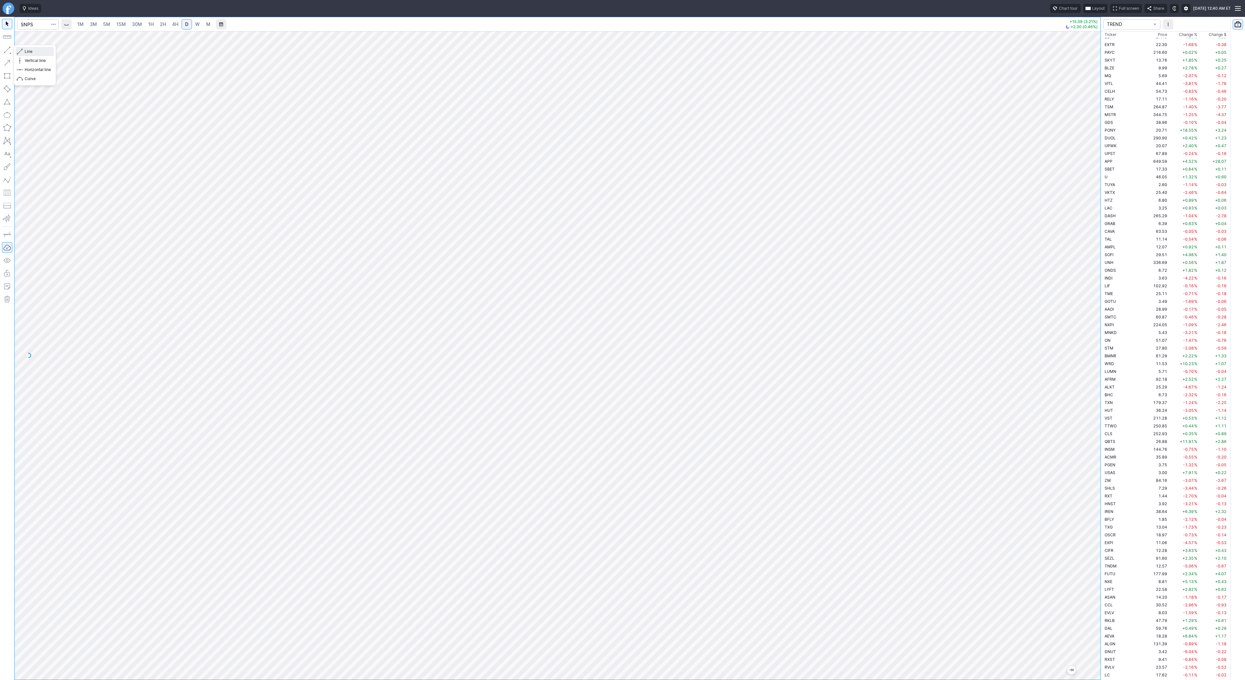
click at [34, 50] on span "Line" at bounding box center [38, 51] width 26 height 6
click at [7, 47] on button "button" at bounding box center [7, 50] width 10 height 10
click at [29, 51] on span "Line" at bounding box center [38, 51] width 26 height 6
click at [31, 51] on span "Line" at bounding box center [38, 51] width 26 height 6
click at [29, 50] on span "Line" at bounding box center [38, 51] width 26 height 6
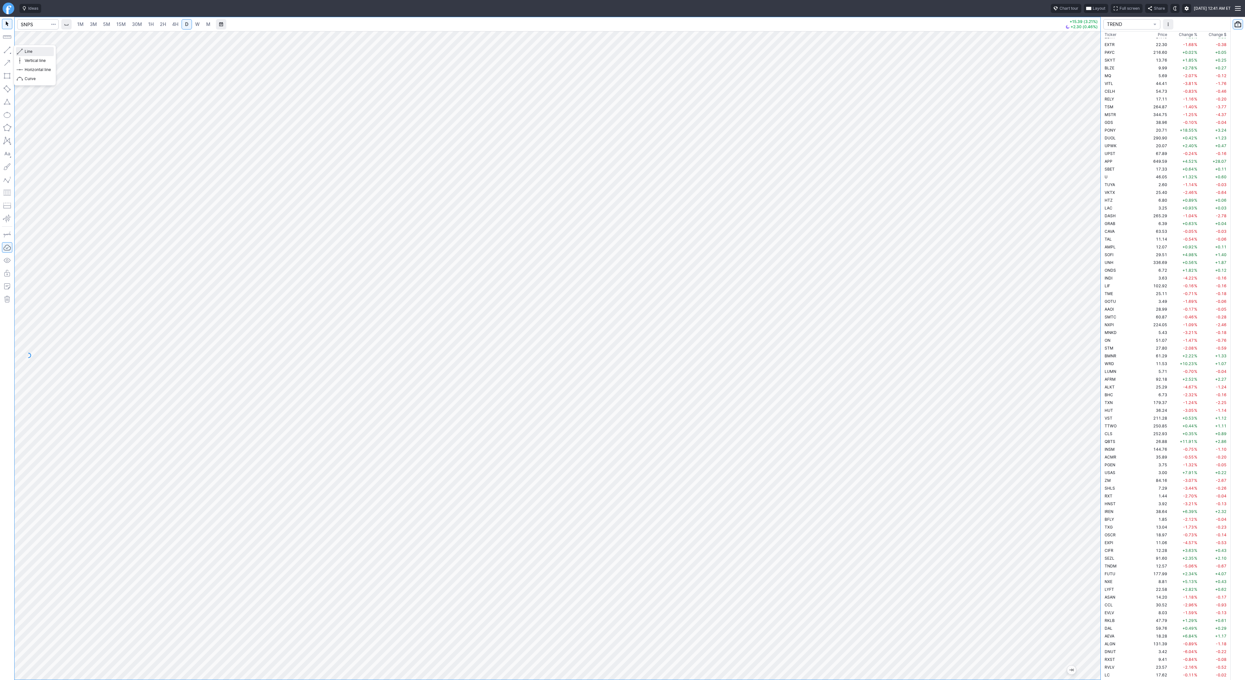
click at [28, 50] on span "Line" at bounding box center [38, 51] width 26 height 6
click at [32, 24] on input "Search" at bounding box center [38, 24] width 42 height 10
type input "tsla"
drag, startPoint x: 1101, startPoint y: 352, endPoint x: 1094, endPoint y: 416, distance: 64.2
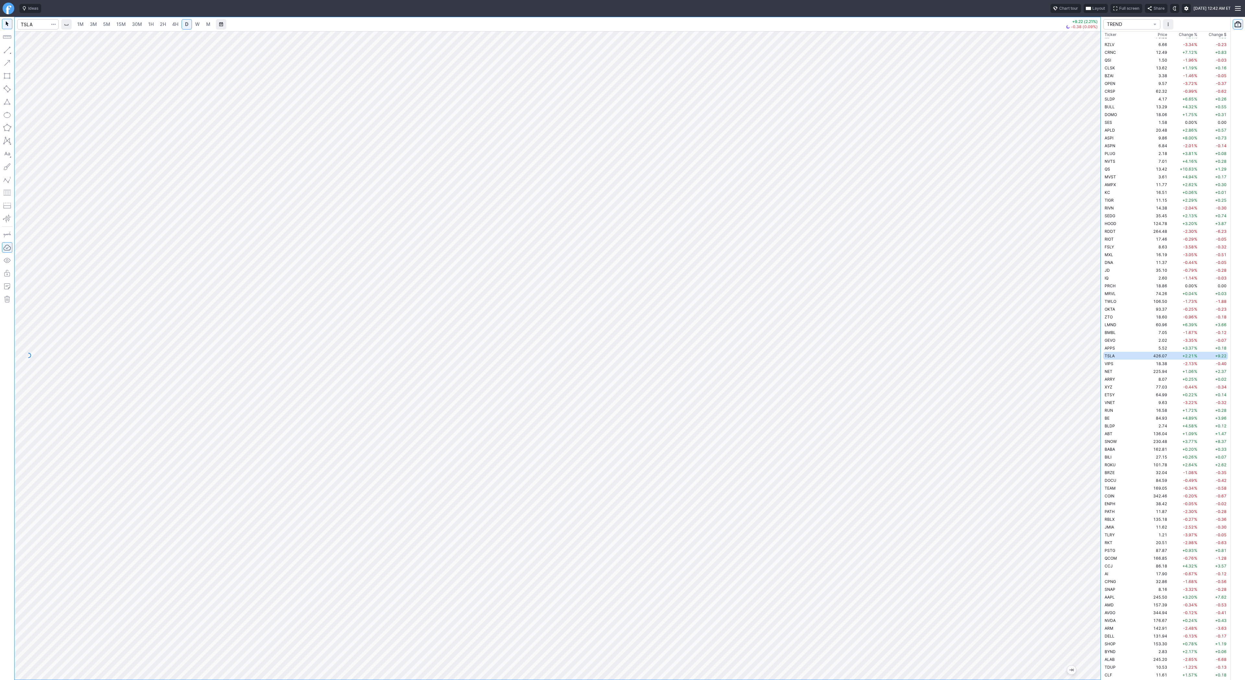
click at [1103, 421] on div "1M 3M 5M 15M 30M 1H 2H 4H D W M +9.22 (2.21%) -0.38 (0.09%) TREND Ticker Price …" at bounding box center [622, 348] width 1245 height 663
click at [38, 53] on span "Line" at bounding box center [38, 51] width 26 height 6
click at [36, 53] on span "Line" at bounding box center [38, 51] width 26 height 6
click at [33, 52] on span "Line" at bounding box center [38, 51] width 26 height 6
click at [28, 51] on span "Line" at bounding box center [38, 51] width 26 height 6
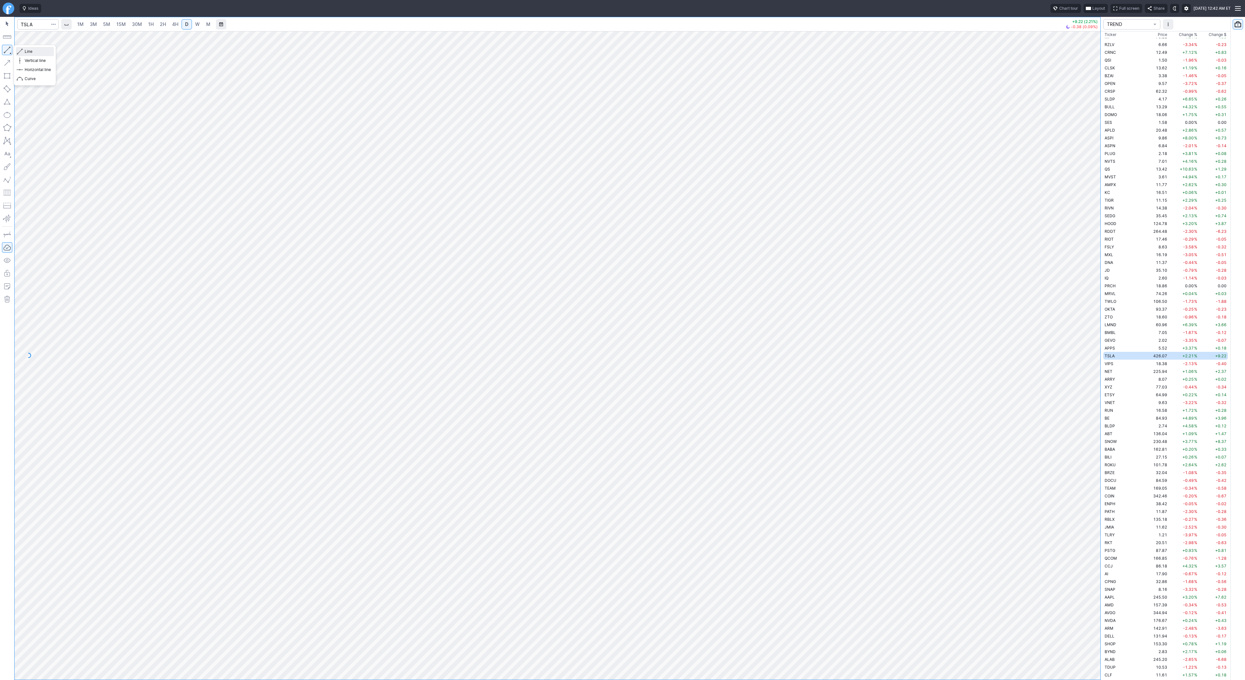
drag, startPoint x: 31, startPoint y: 50, endPoint x: 51, endPoint y: 59, distance: 21.8
click at [31, 50] on span "Line" at bounding box center [38, 51] width 26 height 6
drag, startPoint x: 33, startPoint y: 51, endPoint x: 40, endPoint y: 67, distance: 18.1
click at [33, 51] on span "Line" at bounding box center [38, 51] width 26 height 6
click at [31, 51] on span "Line" at bounding box center [38, 51] width 26 height 6
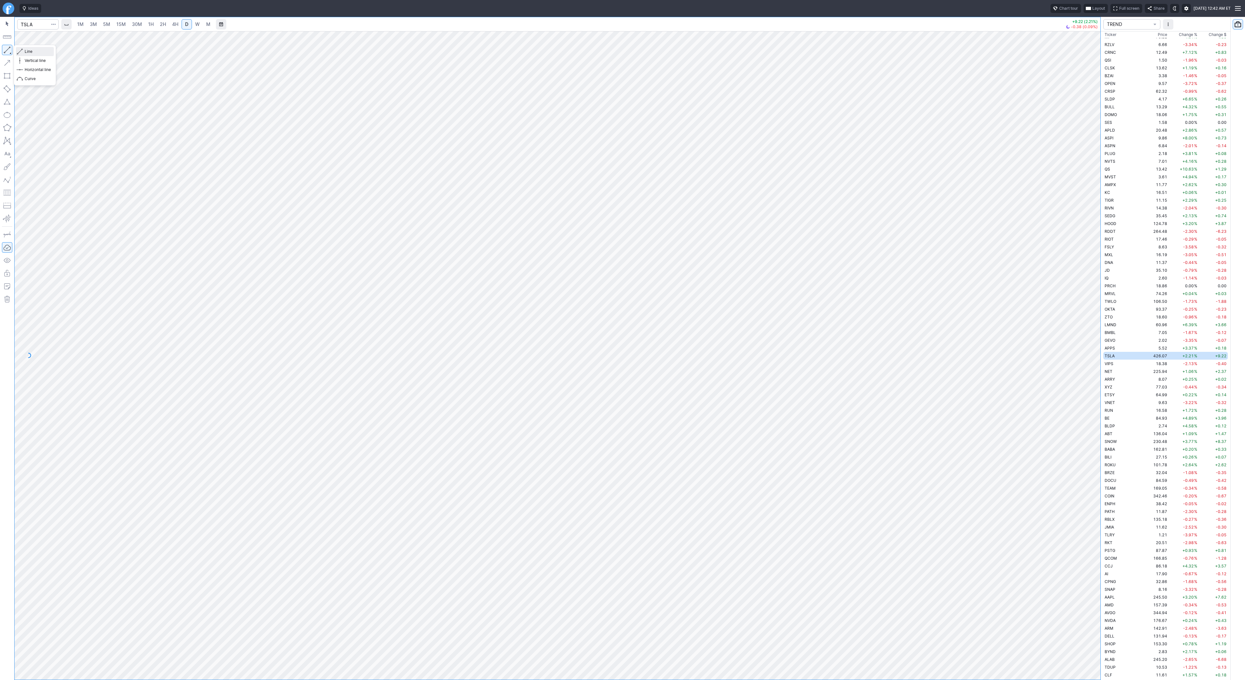
click at [29, 52] on span "Line" at bounding box center [38, 51] width 26 height 6
drag, startPoint x: 39, startPoint y: 50, endPoint x: 42, endPoint y: 61, distance: 11.6
click at [39, 50] on span "Line" at bounding box center [38, 51] width 26 height 6
click at [38, 51] on span "Line" at bounding box center [38, 51] width 26 height 6
click at [8, 51] on button "button" at bounding box center [7, 50] width 10 height 10
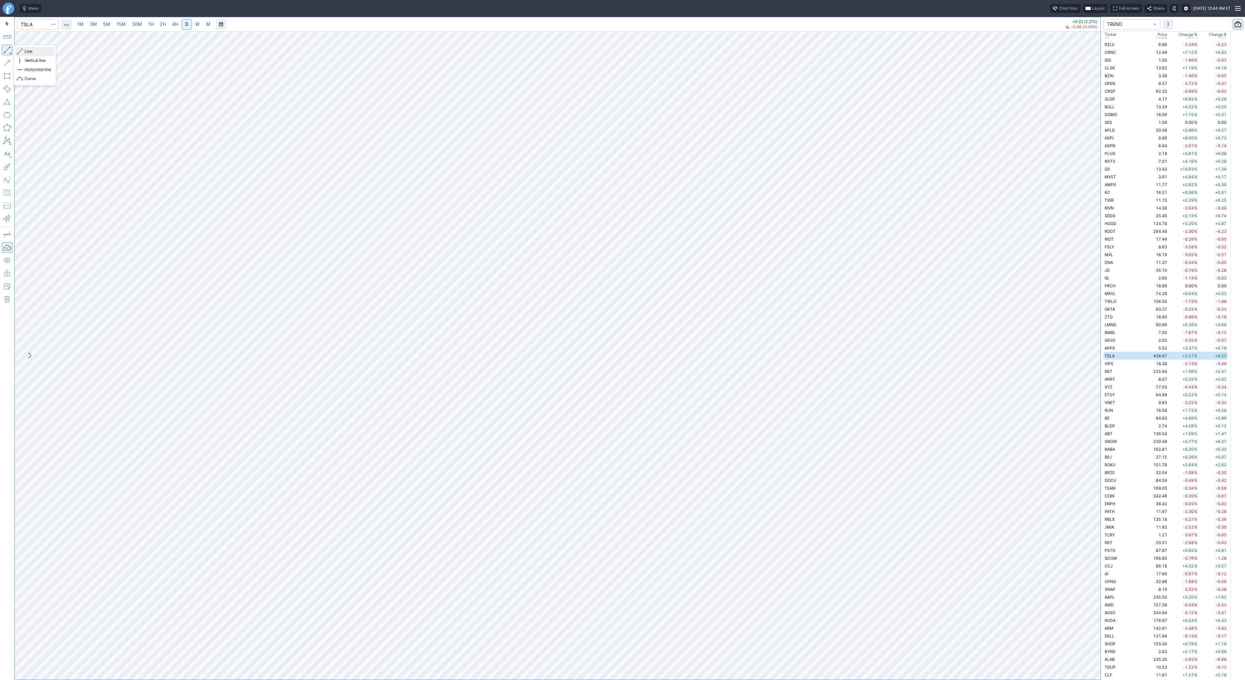
click at [34, 52] on span "Line" at bounding box center [38, 51] width 26 height 6
click at [30, 50] on span "Line" at bounding box center [38, 51] width 26 height 6
click at [39, 53] on span "Line" at bounding box center [38, 51] width 26 height 6
click at [28, 50] on span "Line" at bounding box center [38, 51] width 26 height 6
click at [6, 51] on button "button" at bounding box center [7, 50] width 10 height 10
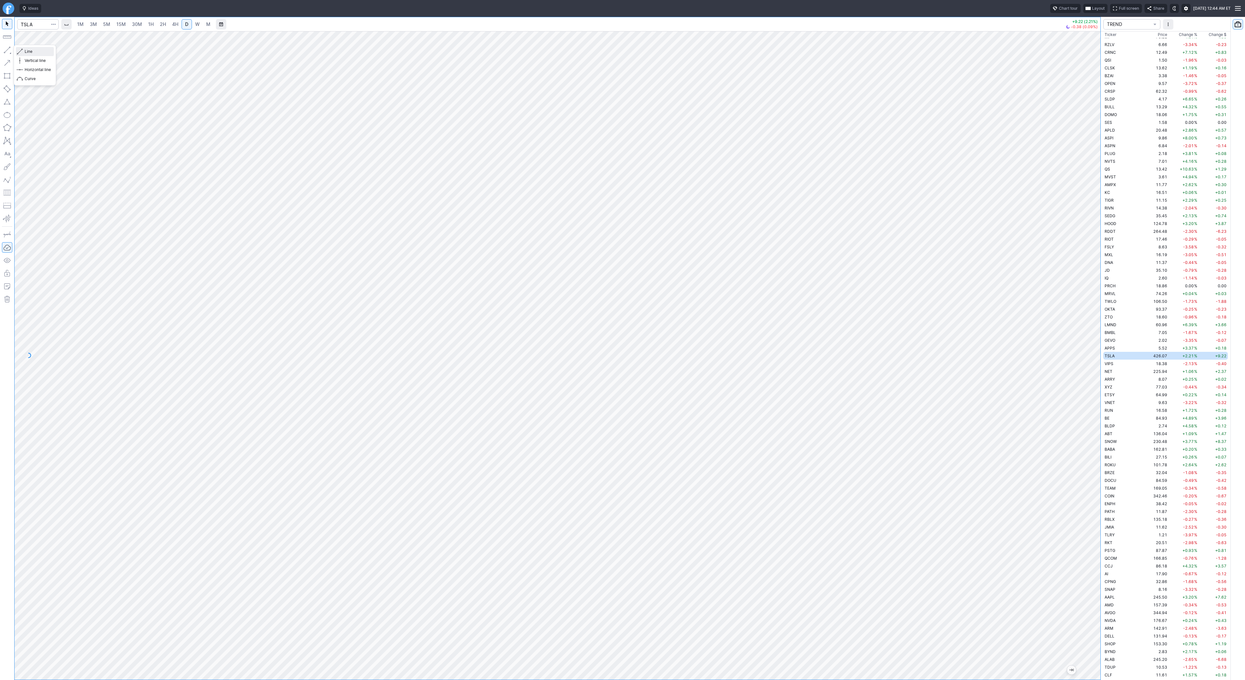
click at [29, 51] on span "Line" at bounding box center [38, 51] width 26 height 6
click at [31, 53] on span "Line" at bounding box center [38, 51] width 26 height 6
click at [25, 51] on span "Line" at bounding box center [38, 51] width 26 height 6
click at [35, 51] on span "Line" at bounding box center [38, 51] width 26 height 6
click at [30, 50] on span "Line" at bounding box center [38, 51] width 26 height 6
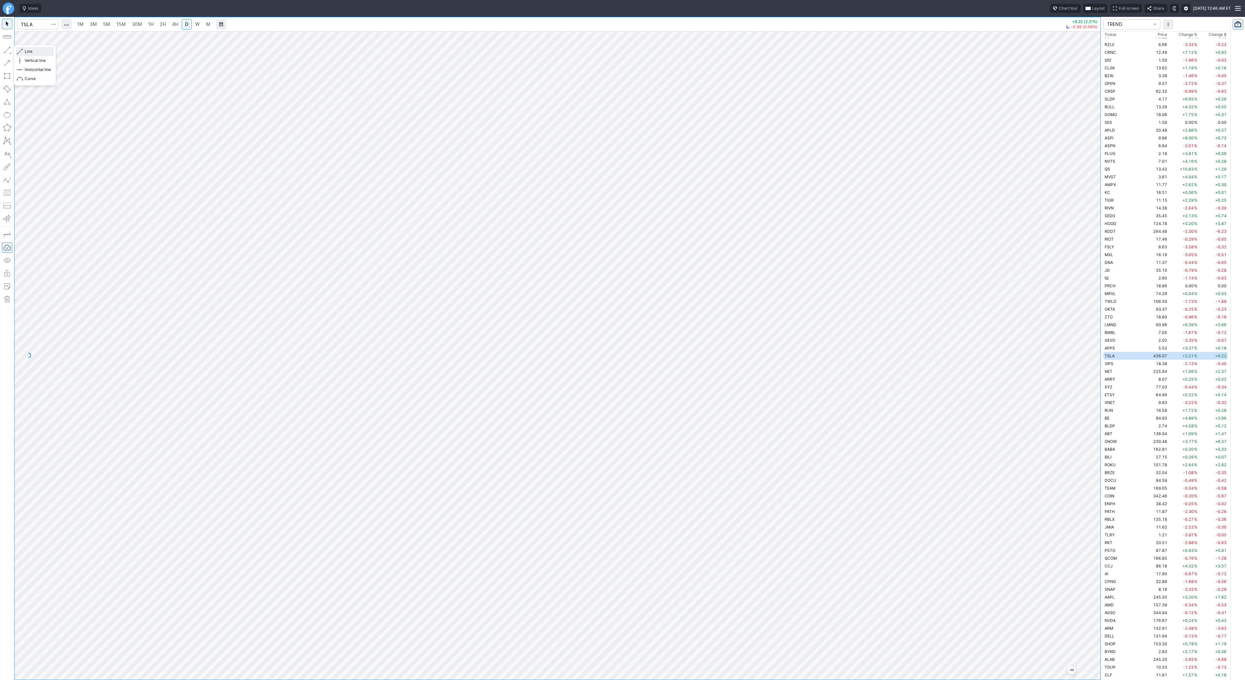
drag, startPoint x: 22, startPoint y: 48, endPoint x: 24, endPoint y: 52, distance: 4.2
click at [21, 49] on span "button" at bounding box center [21, 51] width 4 height 9
click at [1115, 361] on td "VIPS" at bounding box center [1123, 364] width 41 height 8
click at [203, 27] on link "M" at bounding box center [208, 24] width 10 height 10
click at [200, 25] on link "W" at bounding box center [197, 24] width 10 height 10
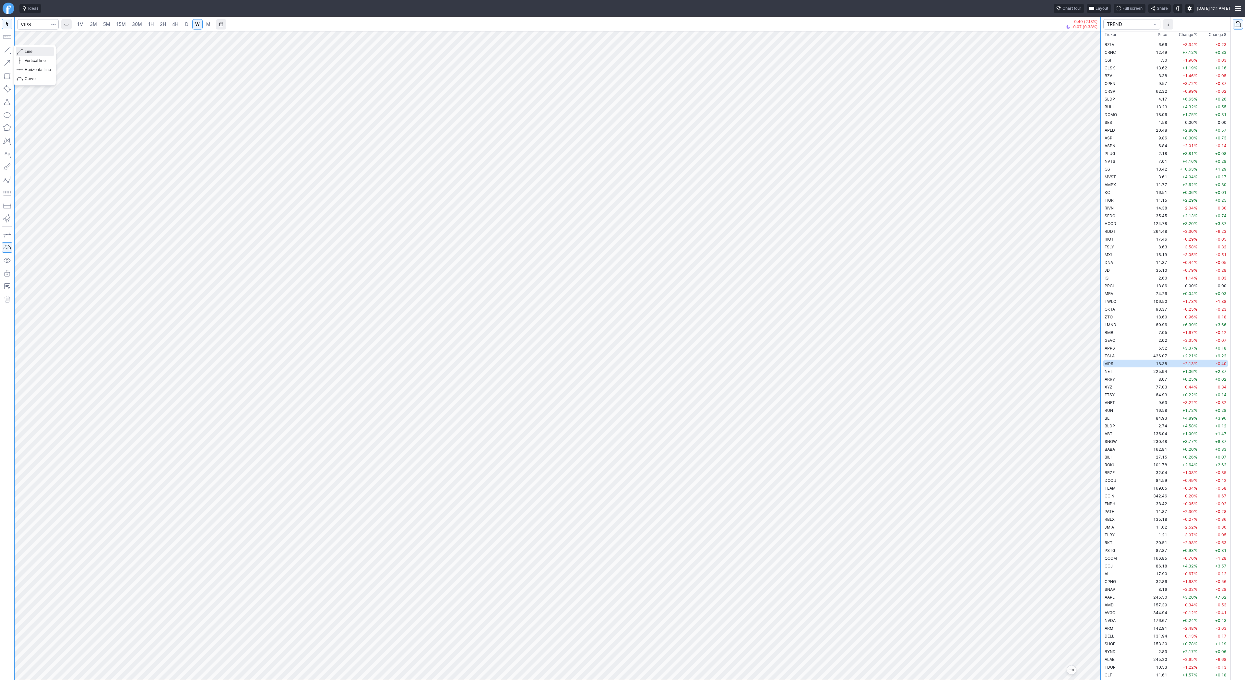
click at [25, 52] on span "Line" at bounding box center [38, 51] width 26 height 6
click at [26, 50] on span "Line" at bounding box center [38, 51] width 26 height 6
click at [38, 54] on span "Line" at bounding box center [38, 51] width 26 height 6
click at [37, 50] on span "Line" at bounding box center [38, 51] width 26 height 6
click at [19, 52] on span "button" at bounding box center [21, 51] width 4 height 9
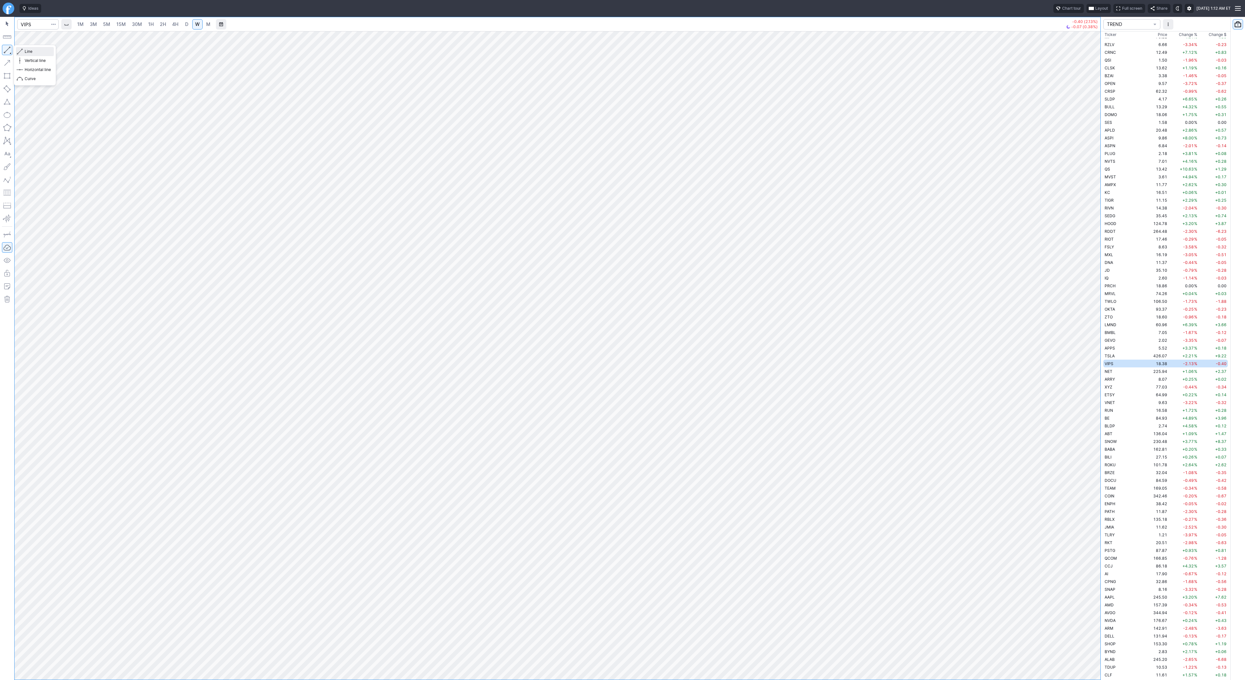
click at [30, 54] on span "Line" at bounding box center [38, 51] width 26 height 6
click at [25, 50] on span "Line" at bounding box center [38, 51] width 26 height 6
click at [30, 53] on span "Line" at bounding box center [38, 51] width 26 height 6
click at [31, 51] on span "Line" at bounding box center [38, 51] width 26 height 6
drag, startPoint x: 1096, startPoint y: 164, endPoint x: 1093, endPoint y: 194, distance: 29.7
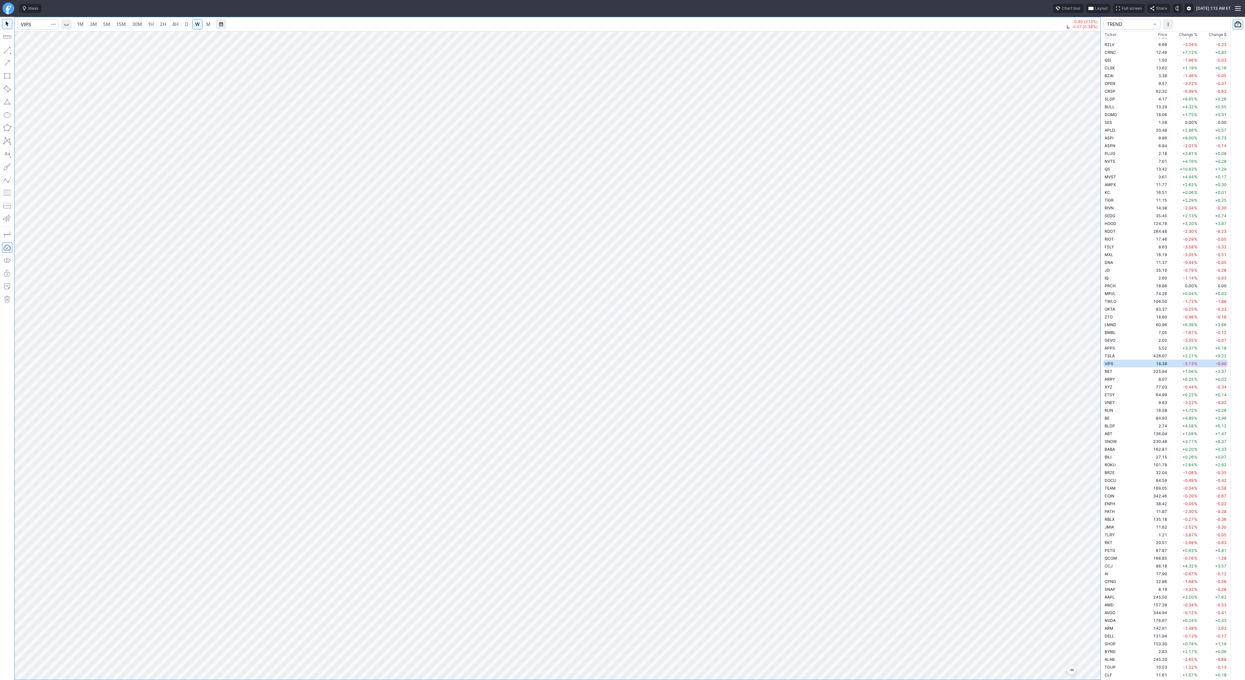
click at [1094, 196] on div at bounding box center [1094, 354] width 14 height 632
click at [25, 50] on span "Line" at bounding box center [38, 51] width 26 height 6
click at [30, 50] on span "Line" at bounding box center [38, 51] width 26 height 6
click at [1113, 374] on td "NET" at bounding box center [1123, 371] width 41 height 8
click at [1115, 381] on td "ARRY" at bounding box center [1123, 379] width 41 height 8
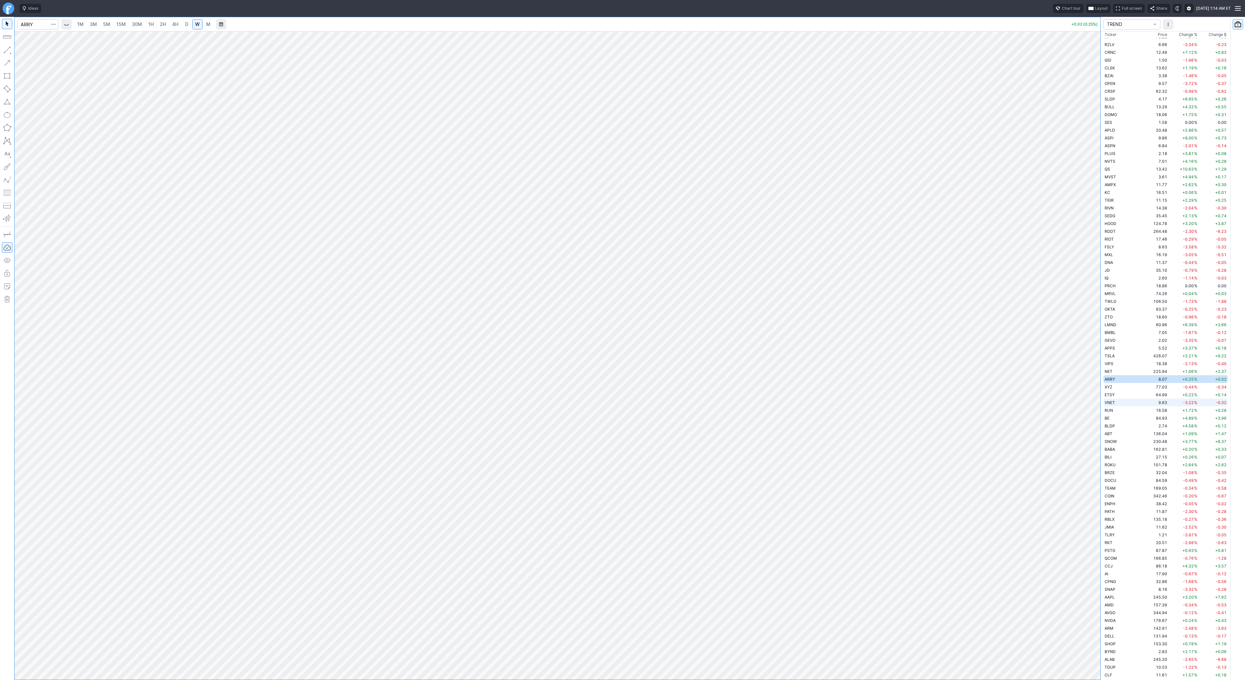
click at [1117, 402] on td "VNET" at bounding box center [1123, 403] width 41 height 8
click at [26, 50] on span "Line" at bounding box center [38, 51] width 26 height 6
click at [25, 49] on span "Line" at bounding box center [38, 51] width 26 height 6
click at [32, 53] on span "Line" at bounding box center [38, 51] width 26 height 6
click at [6, 51] on button "button" at bounding box center [7, 50] width 10 height 10
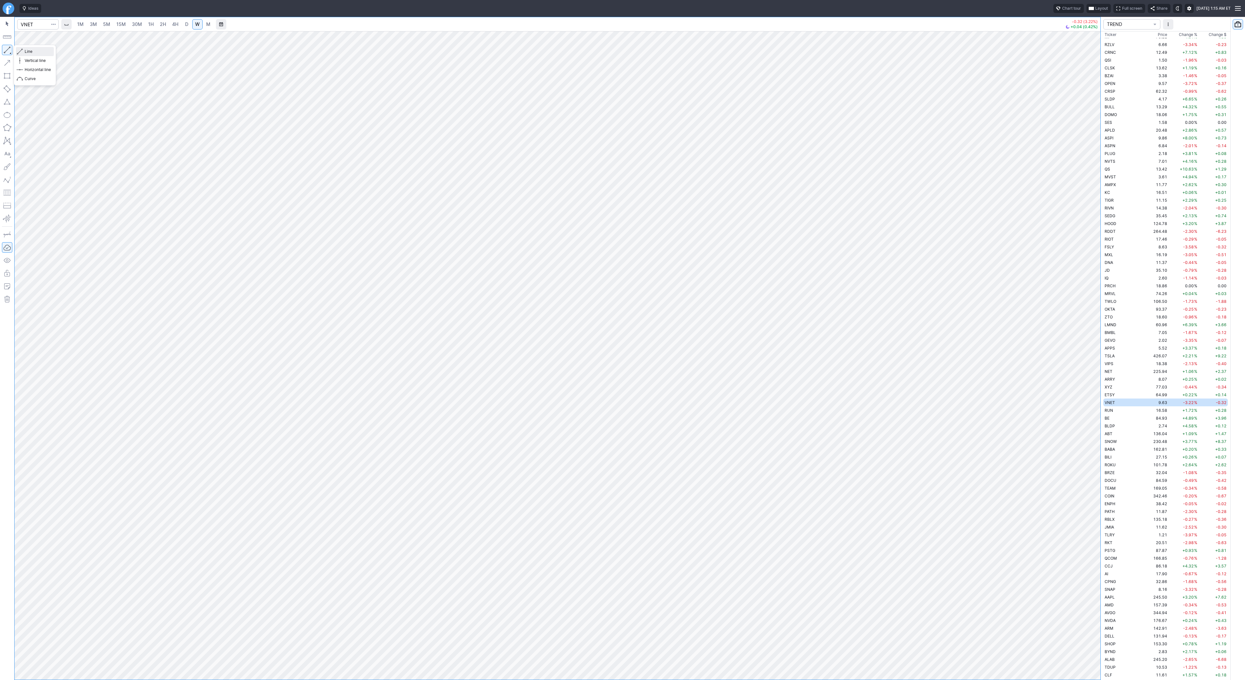
click at [26, 51] on span "Line" at bounding box center [38, 51] width 26 height 6
click at [37, 52] on span "Line" at bounding box center [38, 51] width 26 height 6
click at [182, 22] on link "D" at bounding box center [187, 24] width 10 height 10
click at [34, 52] on span "Line" at bounding box center [38, 51] width 26 height 6
drag, startPoint x: 26, startPoint y: 51, endPoint x: 30, endPoint y: 52, distance: 3.7
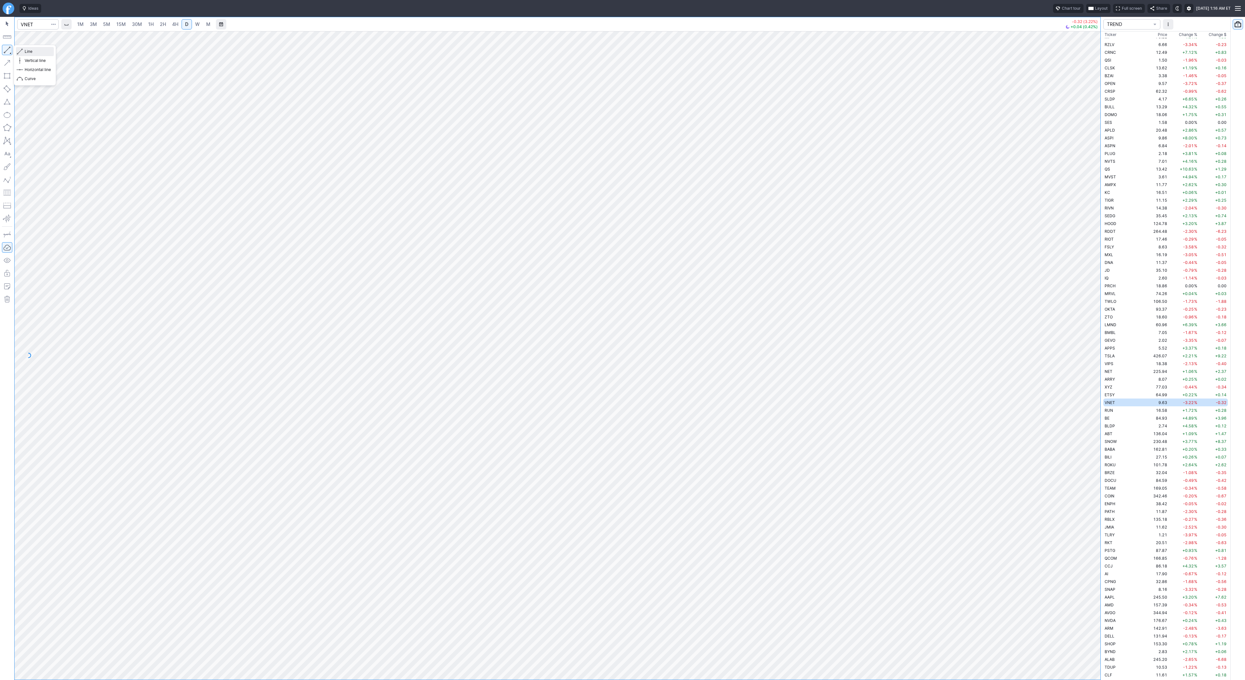
click at [26, 51] on span "Line" at bounding box center [38, 51] width 26 height 6
click at [25, 50] on span "Line" at bounding box center [38, 51] width 26 height 6
drag, startPoint x: 32, startPoint y: 53, endPoint x: 52, endPoint y: 58, distance: 21.2
click at [33, 53] on span "Line" at bounding box center [38, 51] width 26 height 6
click at [30, 51] on span "Line" at bounding box center [38, 51] width 26 height 6
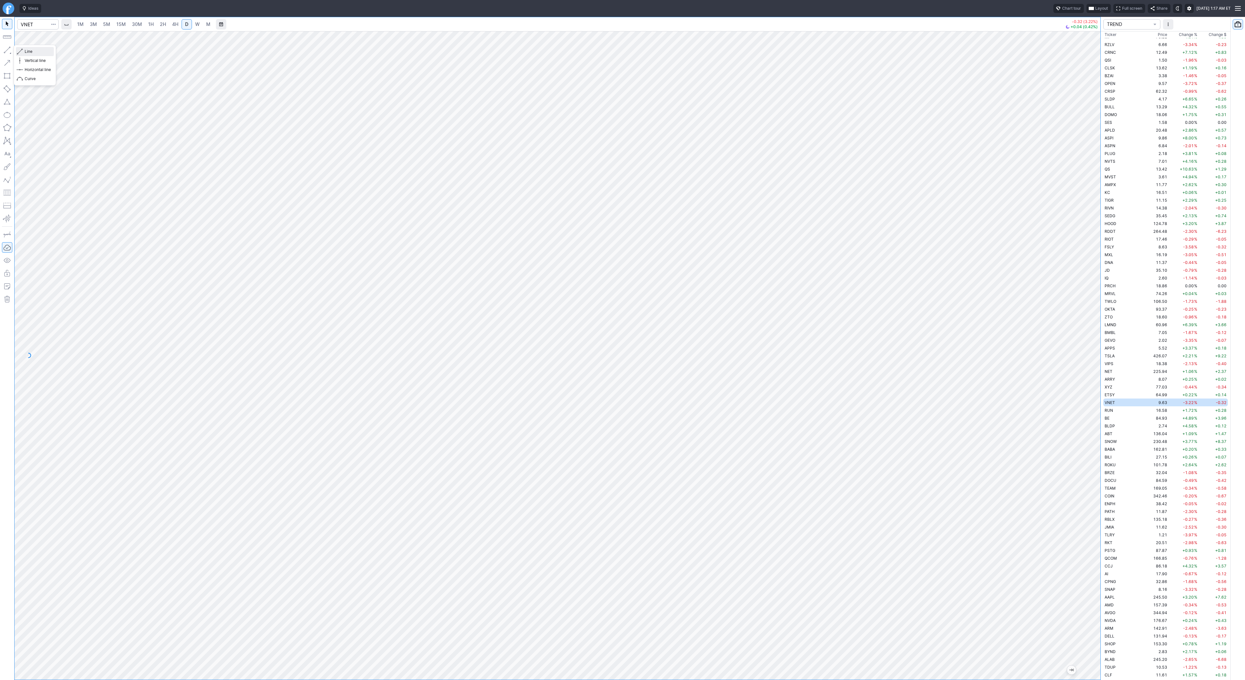
click at [26, 51] on span "Line" at bounding box center [38, 51] width 26 height 6
click at [1144, 410] on td "16.58" at bounding box center [1156, 410] width 24 height 8
click at [6, 51] on button "button" at bounding box center [7, 50] width 10 height 10
click at [39, 51] on span "Line" at bounding box center [38, 51] width 26 height 6
drag, startPoint x: 27, startPoint y: 50, endPoint x: 51, endPoint y: 71, distance: 31.9
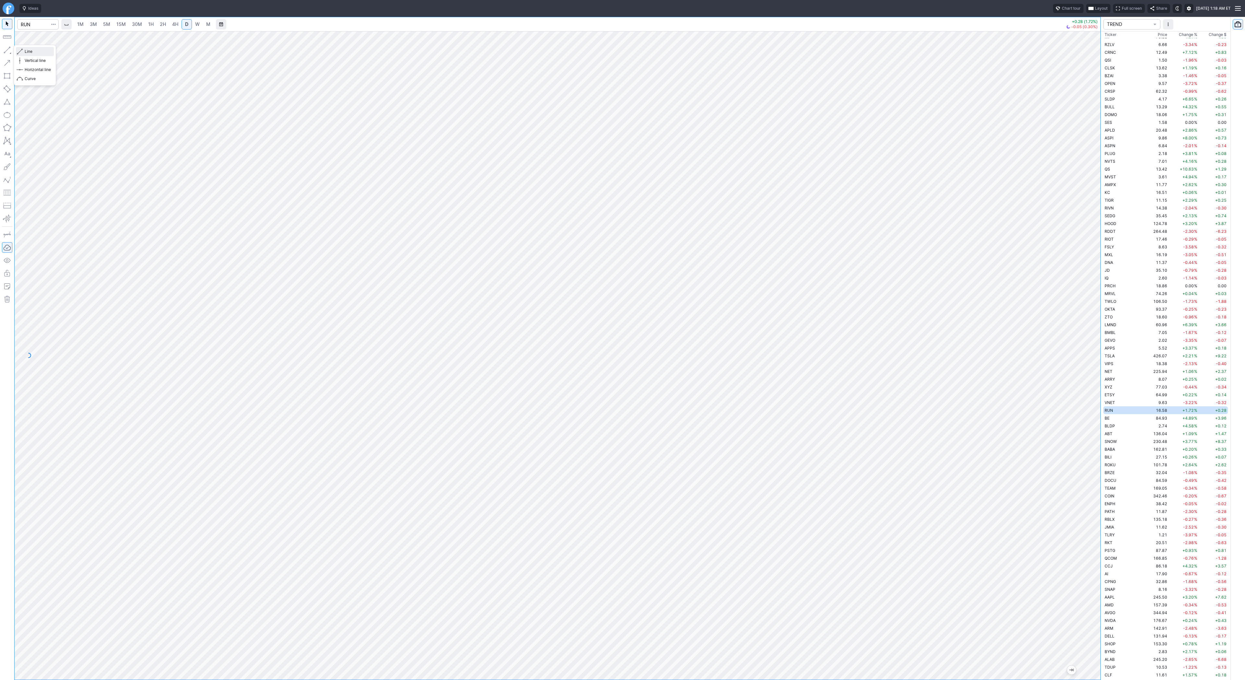
click at [28, 51] on span "Line" at bounding box center [38, 51] width 26 height 6
click at [25, 53] on span "Line" at bounding box center [38, 51] width 26 height 6
click at [32, 51] on span "Line" at bounding box center [38, 51] width 26 height 6
click at [34, 52] on span "Line" at bounding box center [38, 51] width 26 height 6
click at [1109, 417] on span "BE" at bounding box center [1107, 418] width 5 height 5
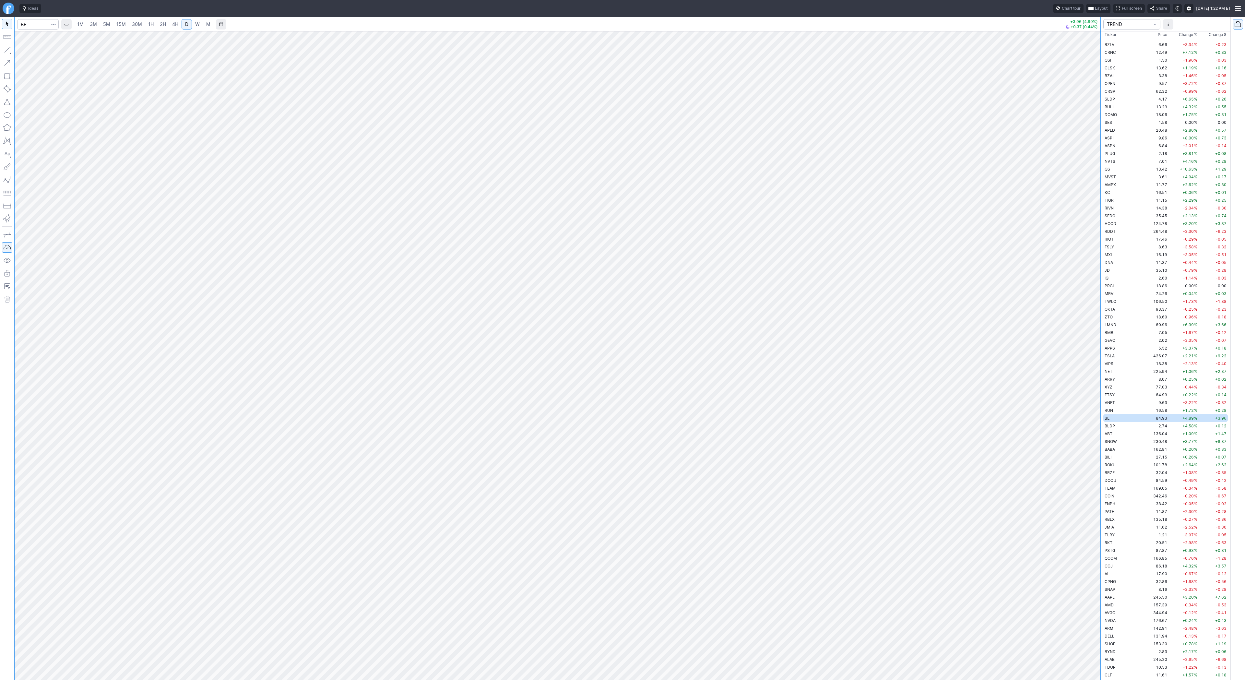
click at [196, 22] on span "W" at bounding box center [197, 24] width 5 height 6
click at [32, 53] on span "Line" at bounding box center [38, 51] width 26 height 6
drag, startPoint x: 4, startPoint y: 48, endPoint x: 6, endPoint y: 53, distance: 4.9
click at [4, 49] on button "button" at bounding box center [7, 50] width 10 height 10
click at [32, 51] on span "Line" at bounding box center [38, 51] width 26 height 6
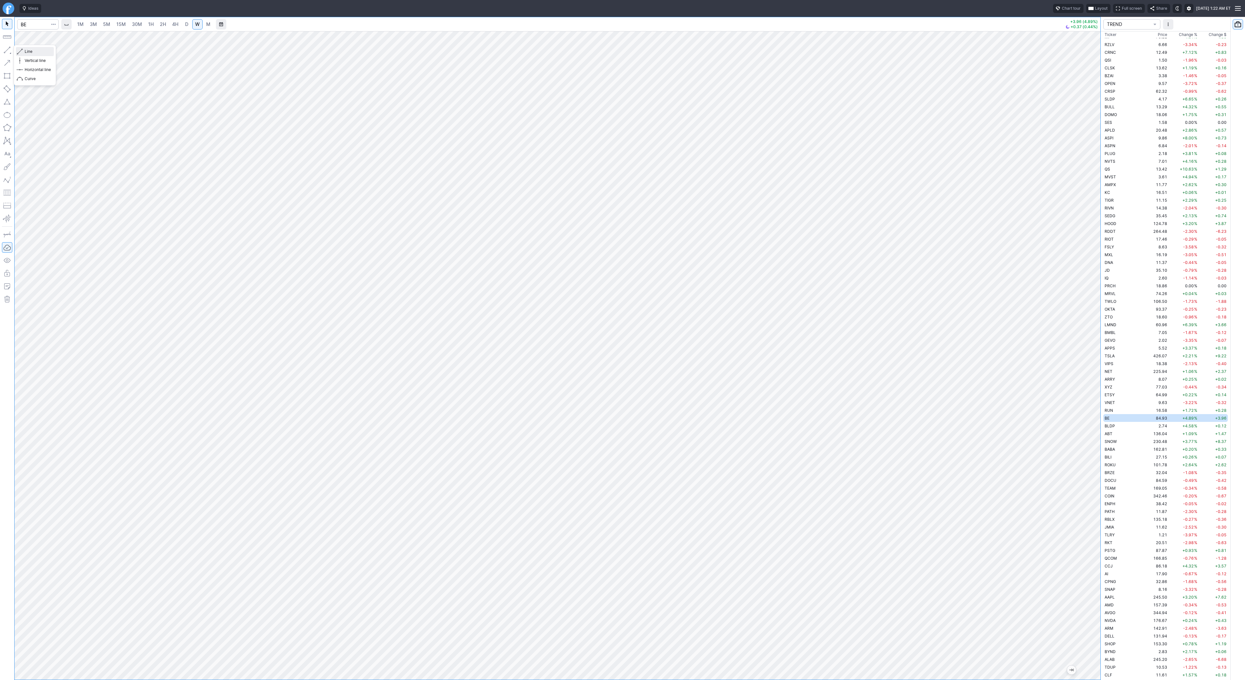
click at [35, 54] on span "Line" at bounding box center [38, 51] width 26 height 6
drag, startPoint x: 35, startPoint y: 51, endPoint x: 40, endPoint y: 54, distance: 5.8
click at [35, 51] on span "Line" at bounding box center [38, 51] width 26 height 6
drag, startPoint x: 39, startPoint y: 52, endPoint x: 49, endPoint y: 63, distance: 14.9
click at [39, 53] on span "Line" at bounding box center [38, 51] width 26 height 6
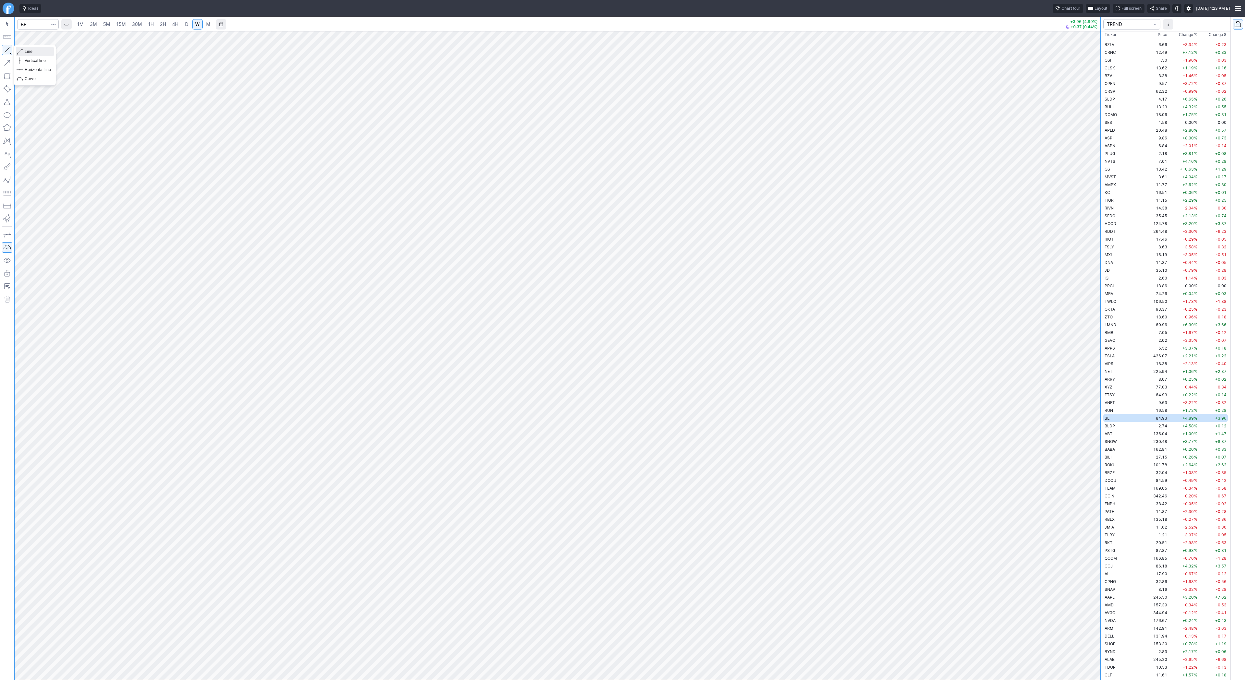
click at [34, 51] on span "Line" at bounding box center [38, 51] width 26 height 6
click at [28, 23] on input "Search" at bounding box center [38, 24] width 42 height 10
click at [32, 20] on input "Search" at bounding box center [38, 24] width 42 height 10
click at [1111, 426] on span "BLDP" at bounding box center [1110, 425] width 10 height 5
click at [1115, 440] on span "SNOW" at bounding box center [1111, 441] width 12 height 5
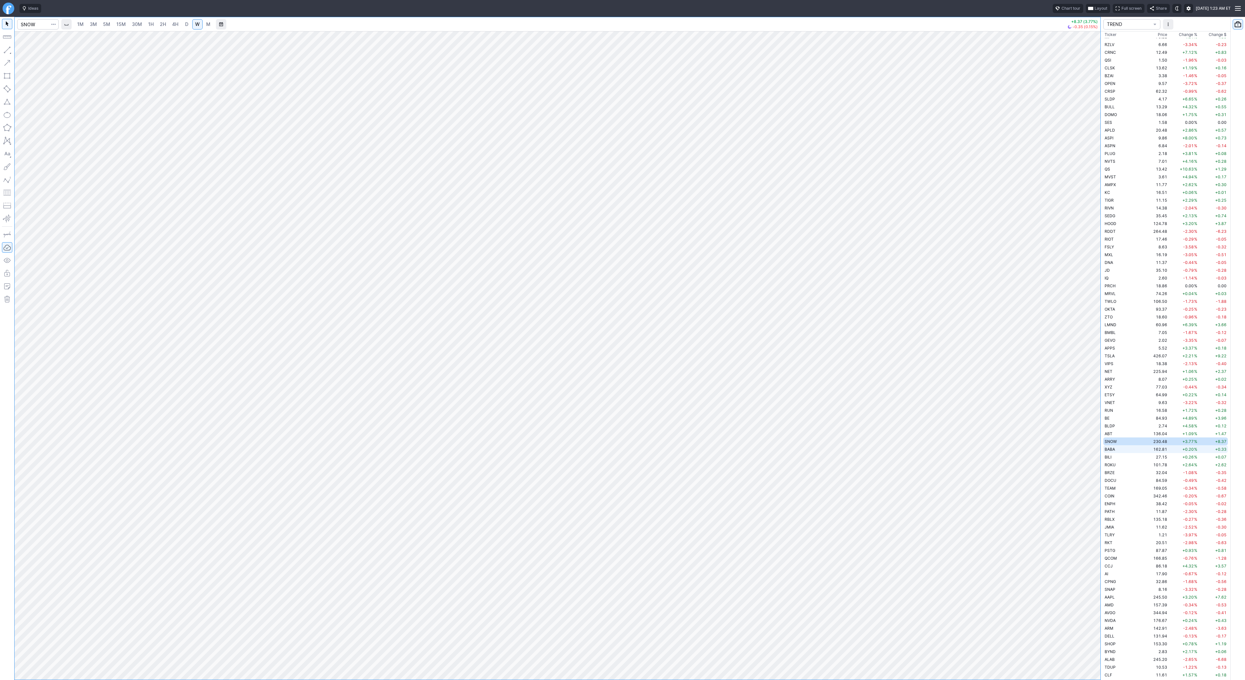
click at [1120, 448] on td "BABA" at bounding box center [1123, 449] width 41 height 8
click at [29, 51] on span "Line" at bounding box center [38, 51] width 26 height 6
click at [40, 50] on span "Line" at bounding box center [38, 51] width 26 height 6
click at [32, 52] on span "Line" at bounding box center [38, 51] width 26 height 6
click at [39, 52] on span "Line" at bounding box center [38, 51] width 26 height 6
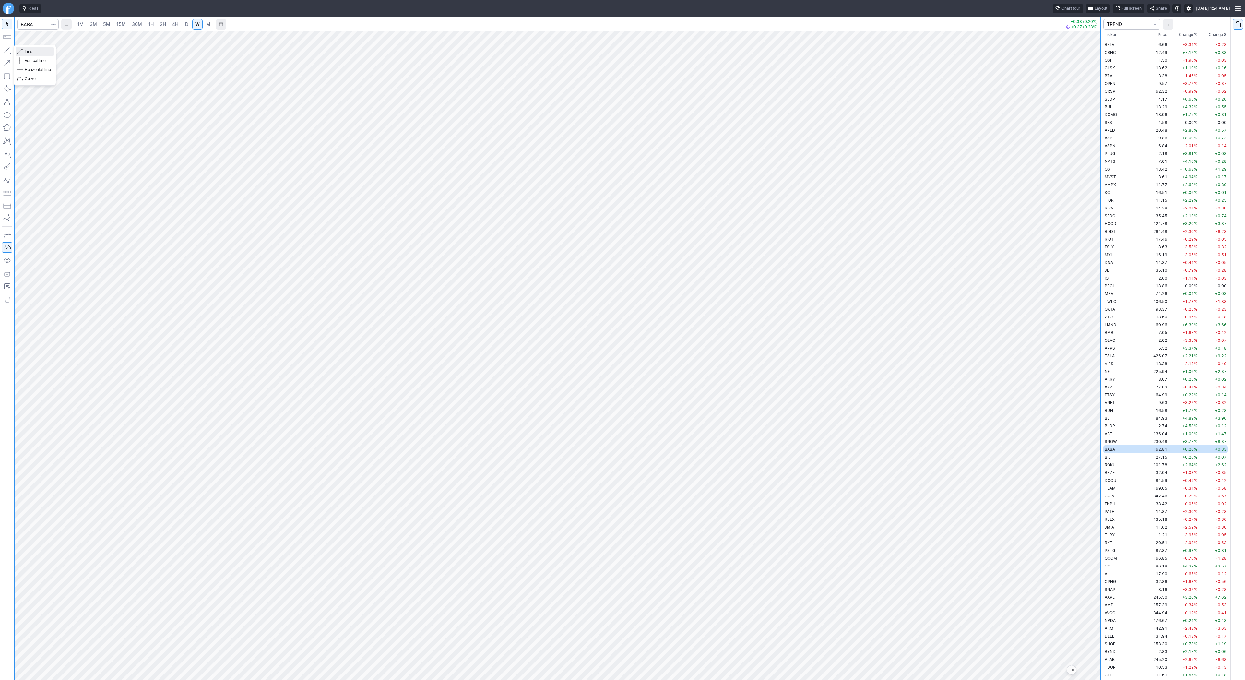
click at [38, 53] on span "Line" at bounding box center [38, 51] width 26 height 6
drag, startPoint x: 8, startPoint y: 49, endPoint x: 16, endPoint y: 74, distance: 26.8
click at [8, 51] on button "button" at bounding box center [7, 50] width 10 height 10
drag, startPoint x: 21, startPoint y: 51, endPoint x: 32, endPoint y: 67, distance: 19.2
click at [21, 51] on span "button" at bounding box center [21, 51] width 4 height 9
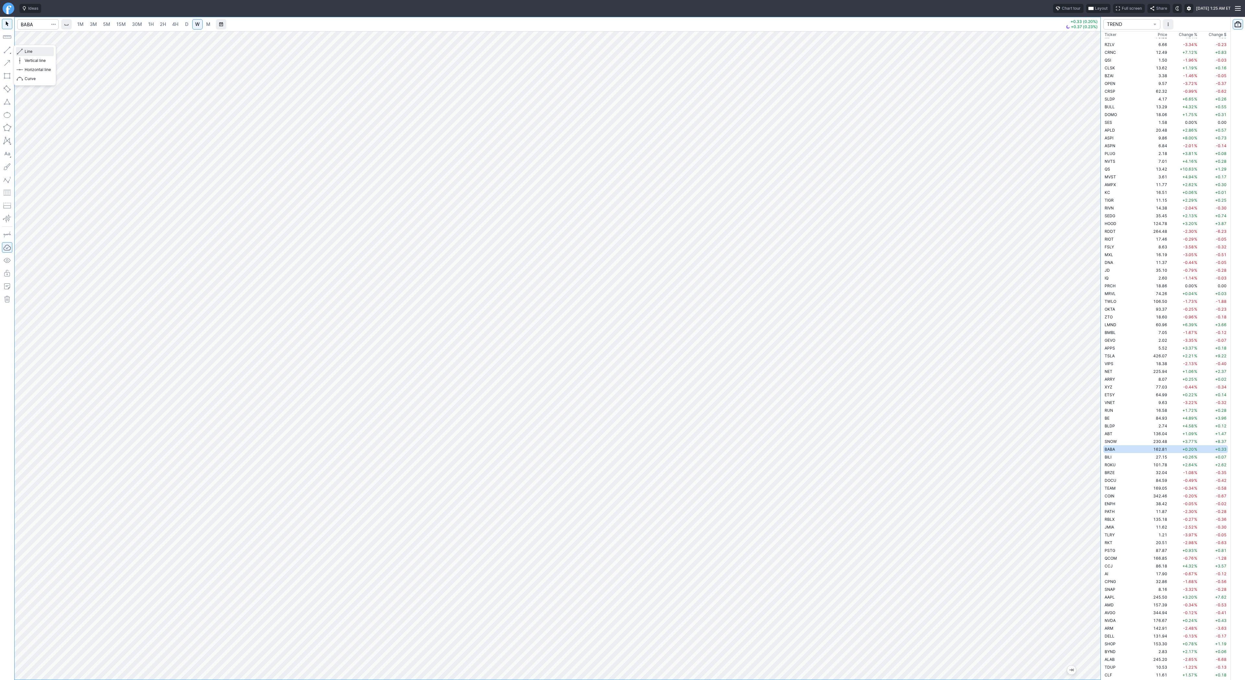
click at [31, 51] on span "Line" at bounding box center [38, 51] width 26 height 6
click at [180, 23] on link "4H" at bounding box center [175, 24] width 12 height 10
click at [188, 26] on link "D" at bounding box center [187, 24] width 10 height 10
click at [197, 25] on span "W" at bounding box center [197, 24] width 5 height 6
click at [1114, 456] on td "BILI" at bounding box center [1123, 457] width 41 height 8
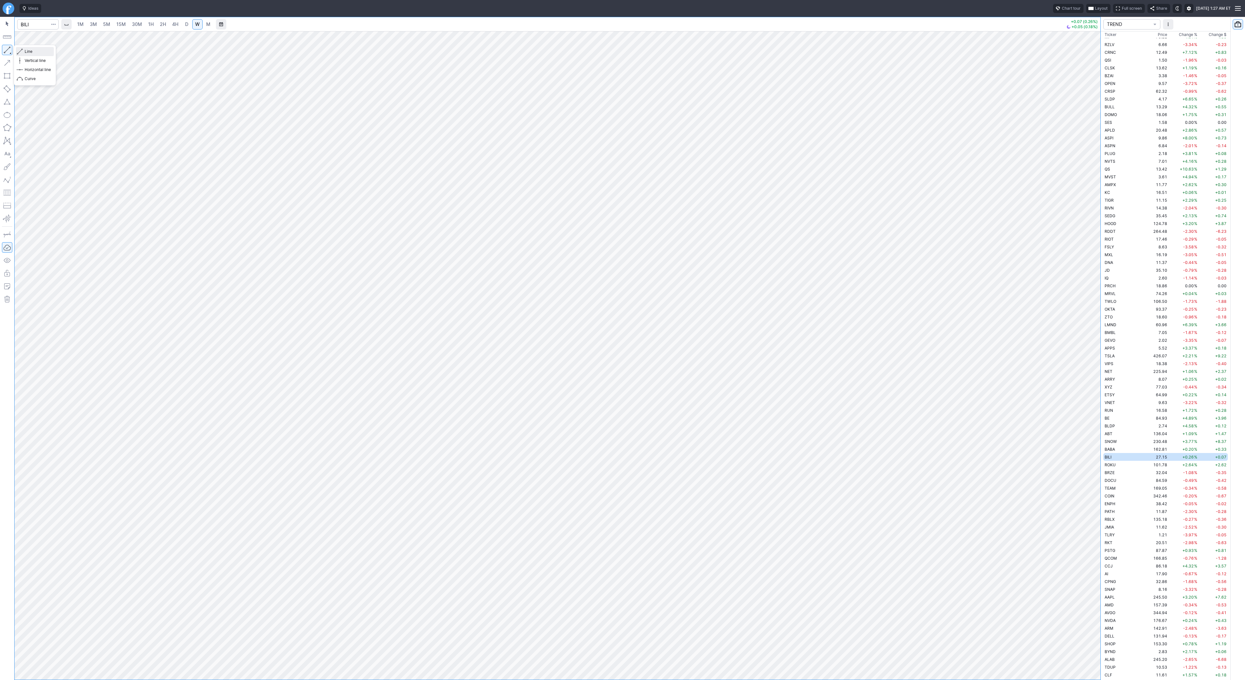
click at [27, 49] on span "Line" at bounding box center [38, 51] width 26 height 6
click at [1119, 466] on td "ROKU" at bounding box center [1123, 465] width 41 height 8
click at [1117, 470] on td "BRZE" at bounding box center [1123, 473] width 41 height 8
click at [1114, 496] on td "COIN" at bounding box center [1123, 496] width 41 height 8
click at [1083, 412] on div at bounding box center [558, 355] width 1086 height 649
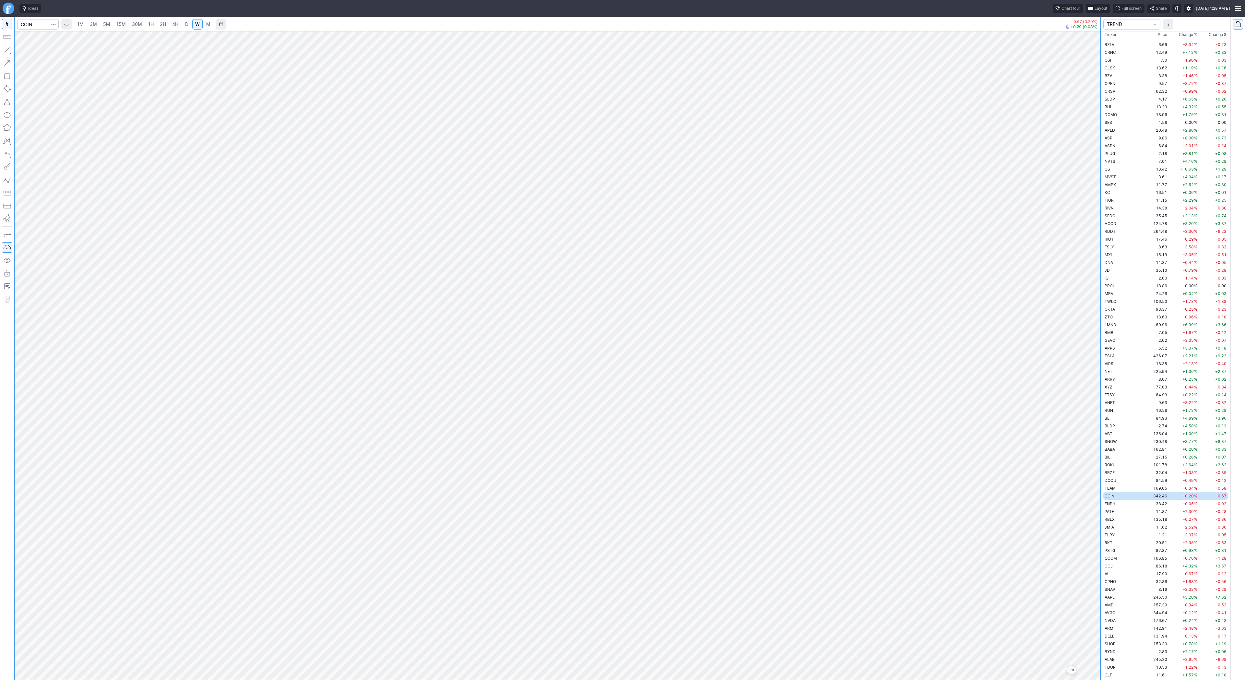
click at [185, 23] on span "D" at bounding box center [186, 24] width 3 height 6
click at [197, 25] on span "W" at bounding box center [197, 24] width 5 height 6
drag, startPoint x: 1094, startPoint y: 269, endPoint x: 1092, endPoint y: 349, distance: 80.5
click at [1098, 357] on div at bounding box center [1094, 354] width 14 height 632
click at [29, 52] on span "Line" at bounding box center [38, 51] width 26 height 6
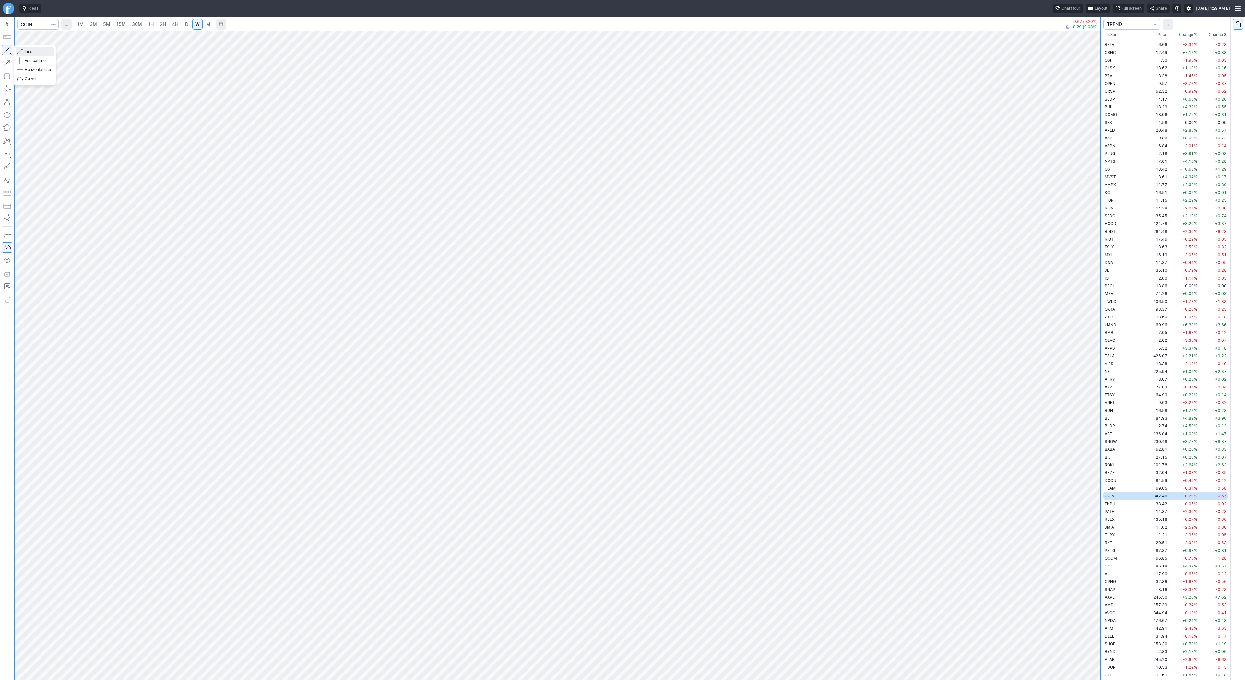
drag, startPoint x: 29, startPoint y: 50, endPoint x: 48, endPoint y: 77, distance: 33.3
click at [29, 51] on span "Line" at bounding box center [38, 51] width 26 height 6
click at [32, 51] on span "Line" at bounding box center [38, 51] width 26 height 6
drag, startPoint x: 33, startPoint y: 51, endPoint x: 53, endPoint y: 66, distance: 24.1
click at [34, 51] on span "Line" at bounding box center [38, 51] width 26 height 6
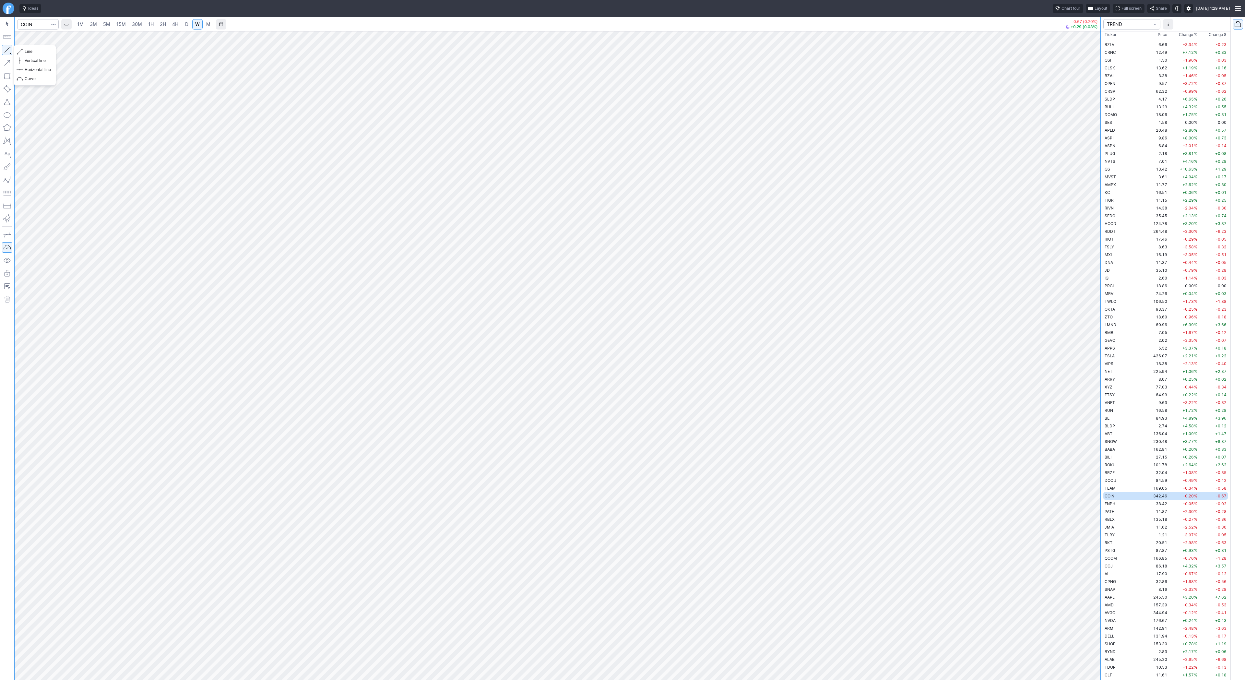
click at [4, 51] on button "button" at bounding box center [7, 50] width 10 height 10
drag, startPoint x: 32, startPoint y: 51, endPoint x: 46, endPoint y: 70, distance: 24.3
click at [32, 51] on span "Line" at bounding box center [38, 51] width 26 height 6
click at [34, 50] on span "Line" at bounding box center [38, 51] width 26 height 6
click at [185, 24] on span "D" at bounding box center [186, 24] width 3 height 6
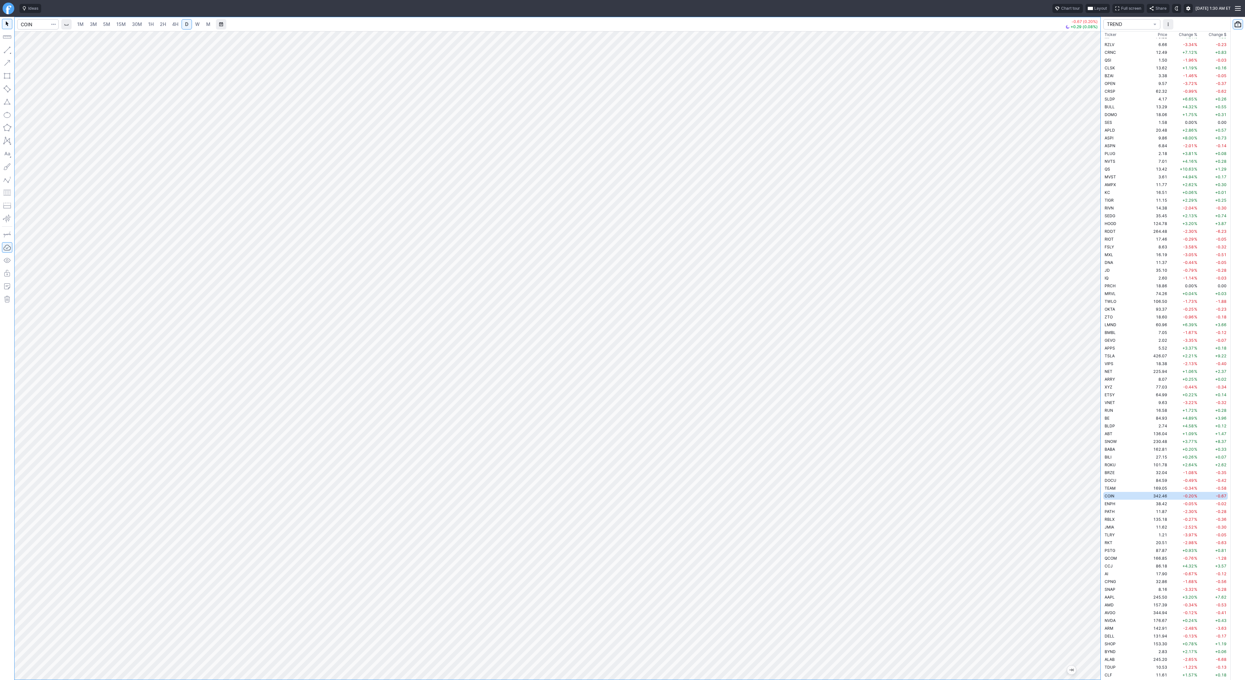
drag, startPoint x: 1097, startPoint y: 196, endPoint x: 1094, endPoint y: 297, distance: 101.2
click at [1106, 318] on div "1M 3M 5M 15M 30M 1H 2H 4H D W M -0.67 (0.20%) +0.29 (0.08%) TREND Ticker Price …" at bounding box center [622, 348] width 1245 height 663
click at [195, 26] on span "W" at bounding box center [197, 24] width 5 height 6
drag, startPoint x: 1100, startPoint y: 150, endPoint x: 1091, endPoint y: 225, distance: 74.8
click at [1102, 235] on div "1M 3M 5M 15M 30M 1H 2H 4H D W M -0.67 (0.20%) +0.29 (0.08%) TREND Ticker Price …" at bounding box center [622, 348] width 1245 height 663
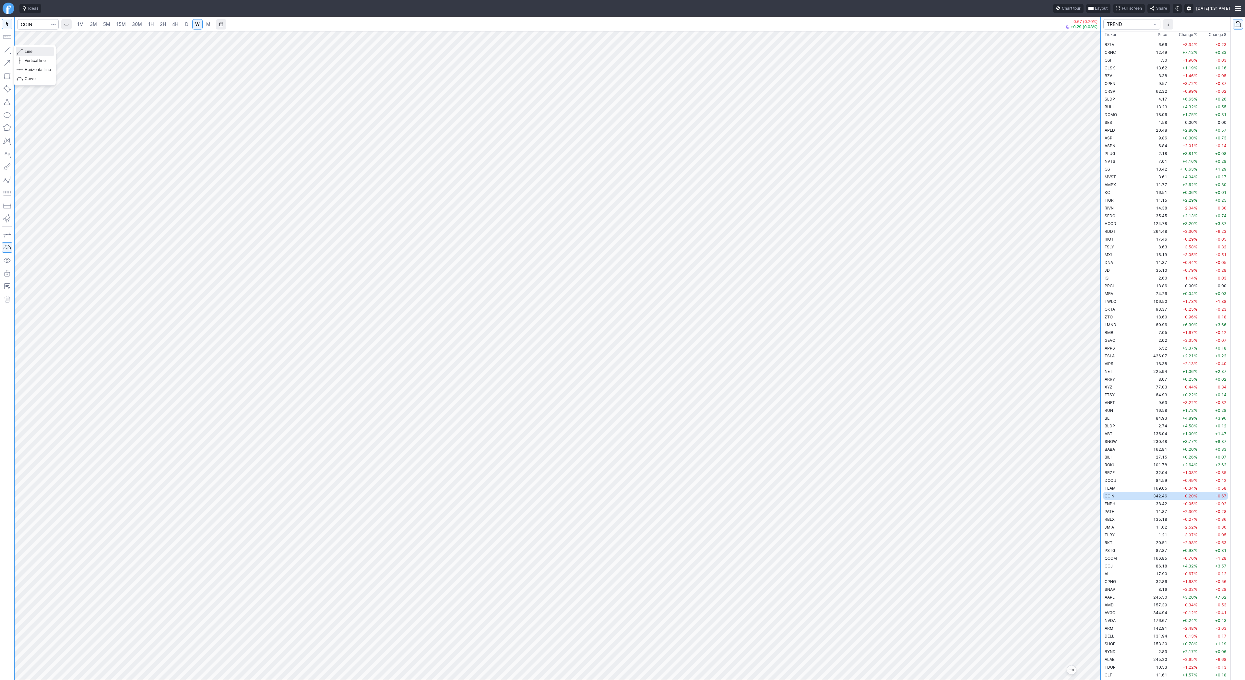
click at [22, 52] on span "button" at bounding box center [21, 51] width 4 height 9
click at [29, 52] on span "Line" at bounding box center [38, 51] width 26 height 6
click at [185, 25] on span "D" at bounding box center [186, 24] width 3 height 6
drag, startPoint x: 1099, startPoint y: 382, endPoint x: 1099, endPoint y: 393, distance: 11.7
click at [1099, 393] on div at bounding box center [1094, 354] width 14 height 632
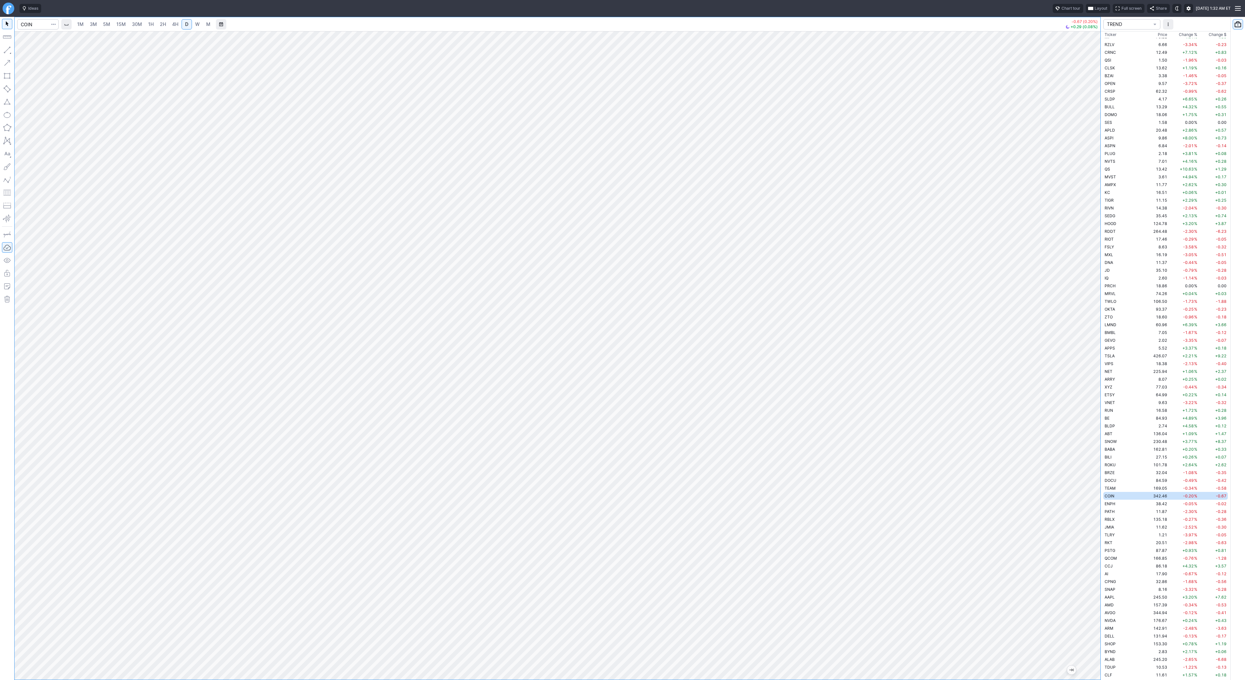
click at [971, 520] on div at bounding box center [558, 355] width 1086 height 649
click at [1144, 503] on td "38.42" at bounding box center [1156, 504] width 24 height 8
click at [1121, 512] on td "PATH" at bounding box center [1123, 511] width 41 height 8
click at [1116, 520] on td "RBLX" at bounding box center [1123, 519] width 41 height 8
click at [197, 25] on span "W" at bounding box center [197, 24] width 5 height 6
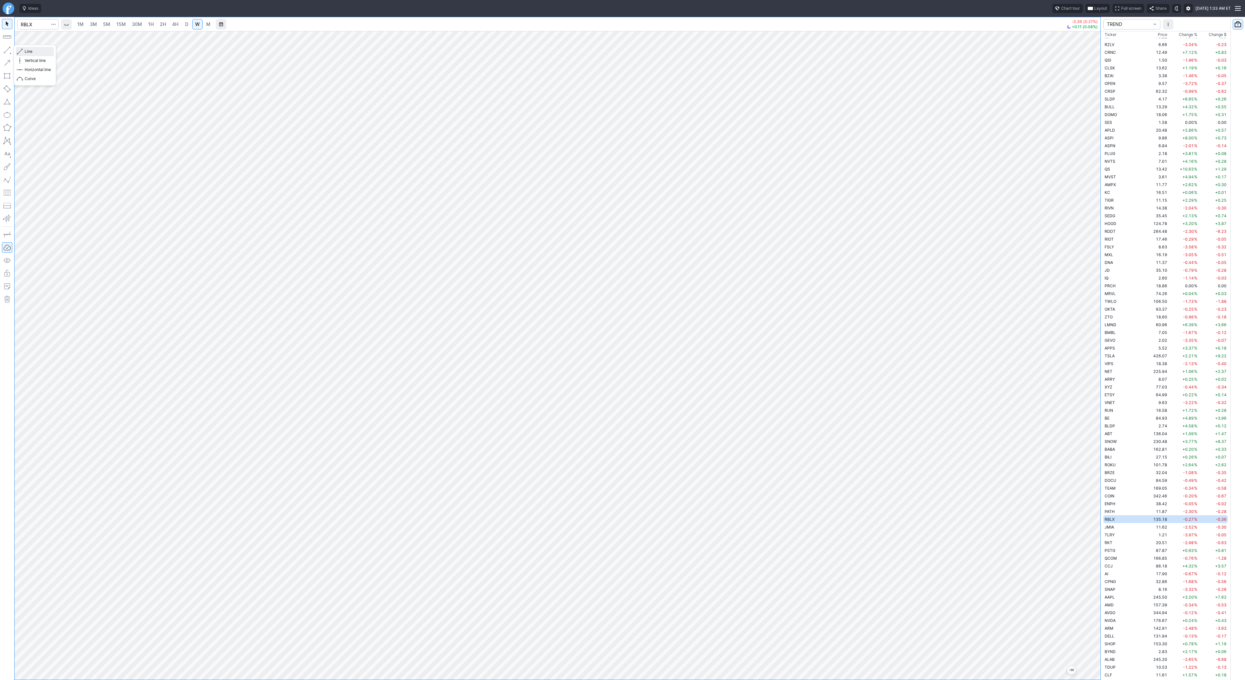
click at [27, 52] on span "Line" at bounding box center [38, 51] width 26 height 6
click at [30, 52] on span "Line" at bounding box center [38, 51] width 26 height 6
click at [6, 47] on button "button" at bounding box center [7, 50] width 10 height 10
click at [9, 48] on button "button" at bounding box center [7, 50] width 10 height 10
click at [49, 53] on span "Line" at bounding box center [38, 51] width 26 height 6
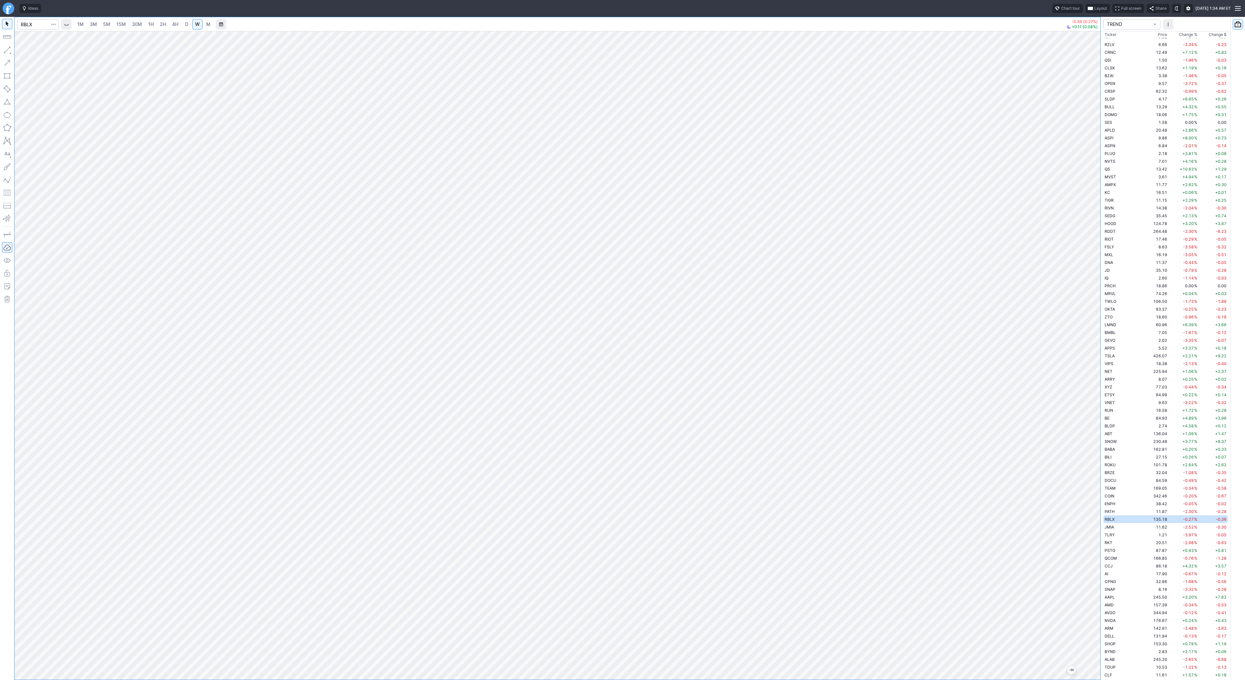
click at [1084, 536] on div at bounding box center [558, 355] width 1086 height 649
click at [33, 51] on span "Line" at bounding box center [38, 51] width 26 height 6
click at [46, 54] on span "Line" at bounding box center [38, 51] width 26 height 6
click at [186, 24] on span "D" at bounding box center [186, 24] width 3 height 6
drag, startPoint x: 1094, startPoint y: 237, endPoint x: 1087, endPoint y: 334, distance: 97.5
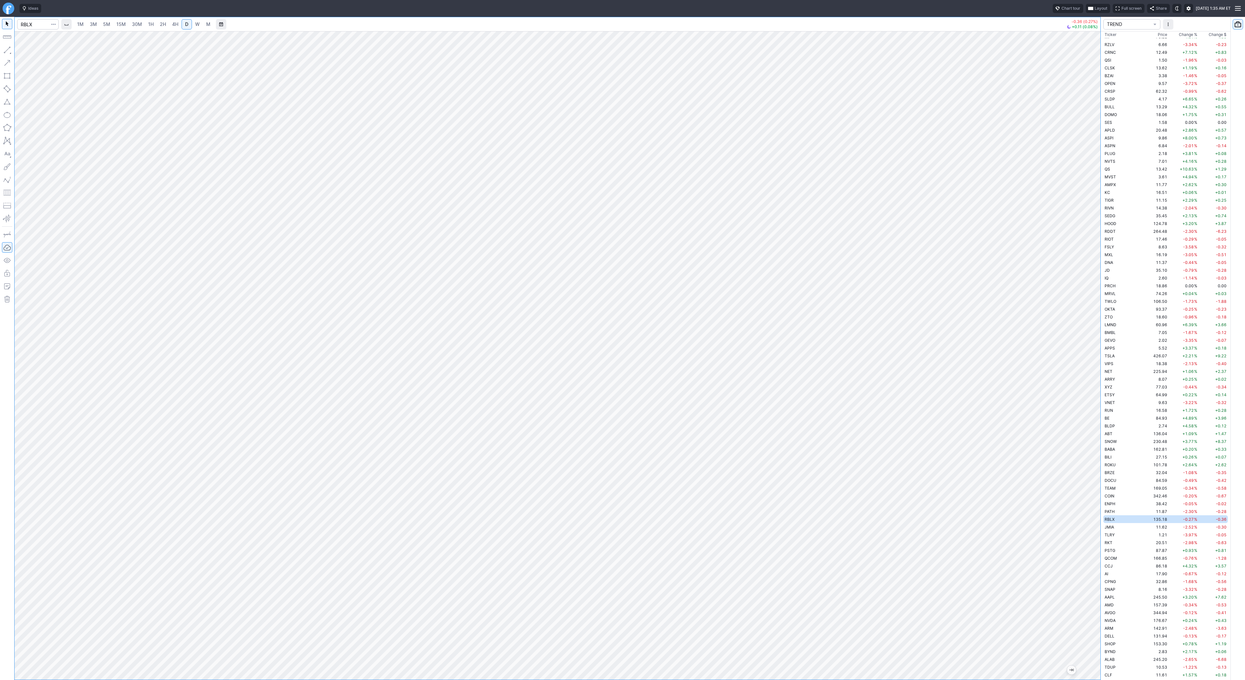
click at [1090, 340] on div at bounding box center [1094, 354] width 14 height 632
click at [1120, 525] on td "JMIA" at bounding box center [1123, 527] width 41 height 8
click at [1120, 534] on td "TLRY" at bounding box center [1123, 535] width 41 height 8
click at [1122, 541] on td "RKT" at bounding box center [1123, 543] width 41 height 8
click at [1118, 536] on td "TLRY" at bounding box center [1123, 535] width 41 height 8
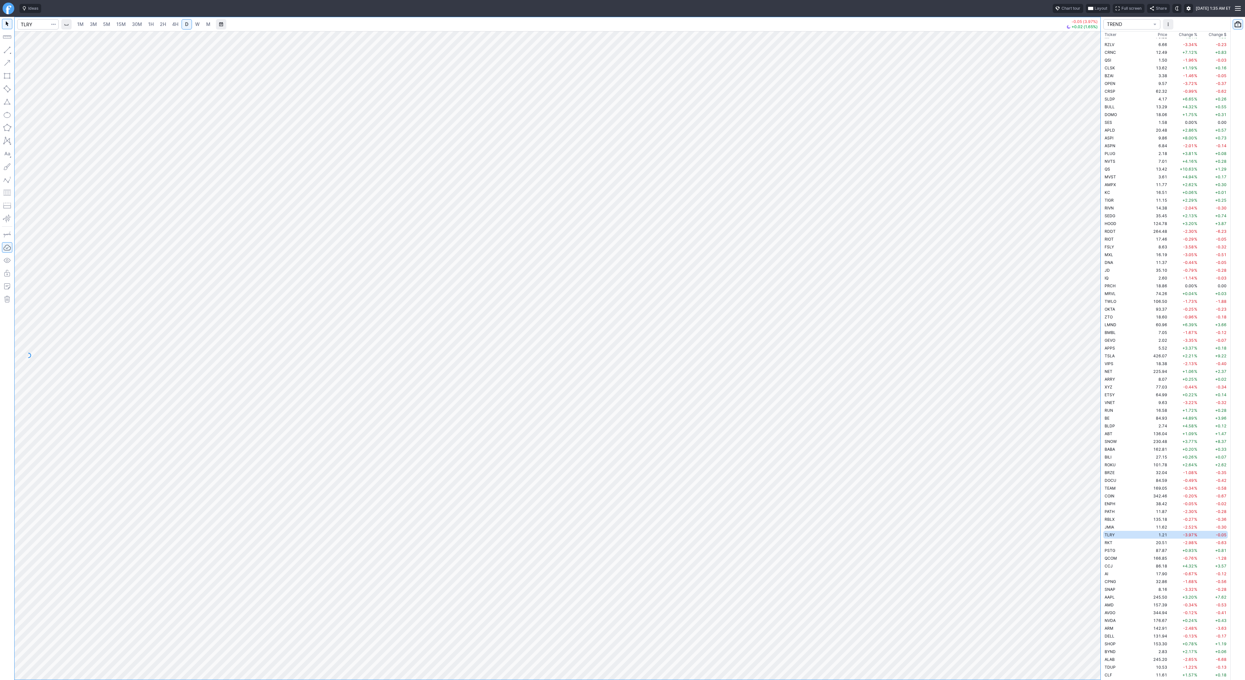
click at [192, 20] on link "W" at bounding box center [197, 24] width 10 height 10
click at [1118, 557] on td "QCOM" at bounding box center [1123, 558] width 41 height 8
click at [1117, 566] on td "CCJ" at bounding box center [1123, 566] width 41 height 8
click at [1113, 571] on td "AI" at bounding box center [1123, 574] width 41 height 8
click at [1119, 584] on td "CPNG" at bounding box center [1123, 582] width 41 height 8
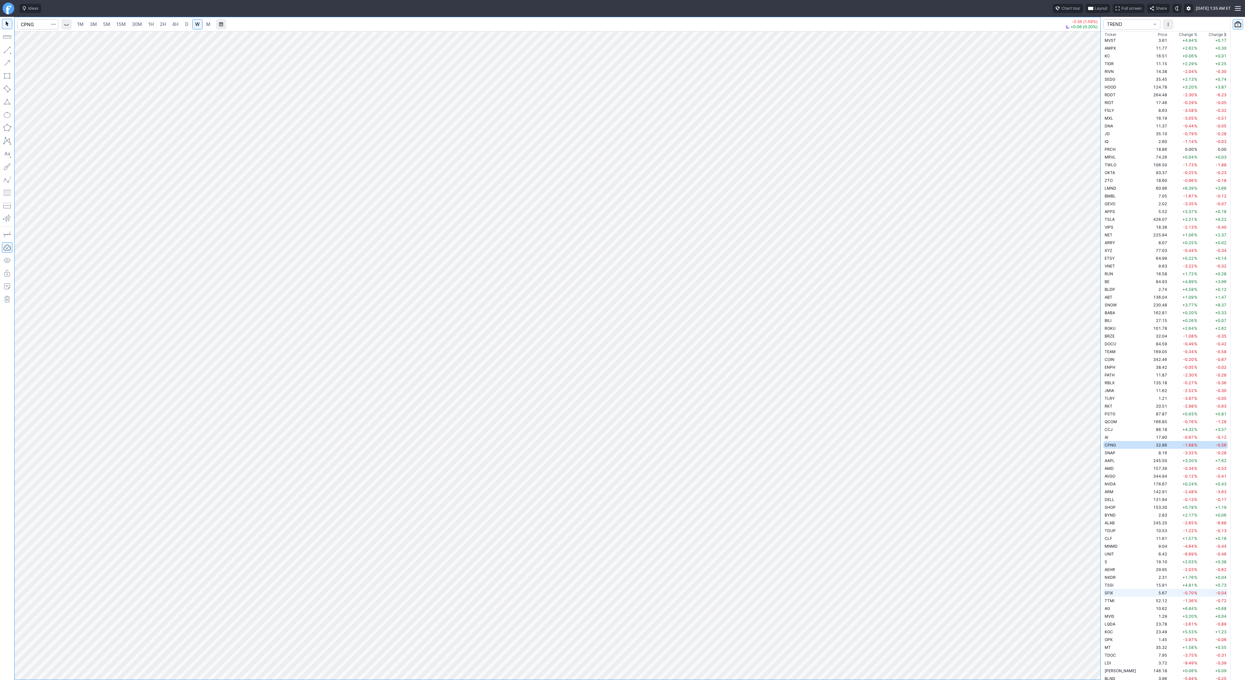
scroll to position [603, 0]
click at [1112, 233] on span "DELL" at bounding box center [1110, 235] width 10 height 5
click at [27, 50] on span "Line" at bounding box center [38, 51] width 26 height 6
drag, startPoint x: 7, startPoint y: 52, endPoint x: 34, endPoint y: 76, distance: 35.6
click at [7, 52] on button "button" at bounding box center [7, 50] width 10 height 10
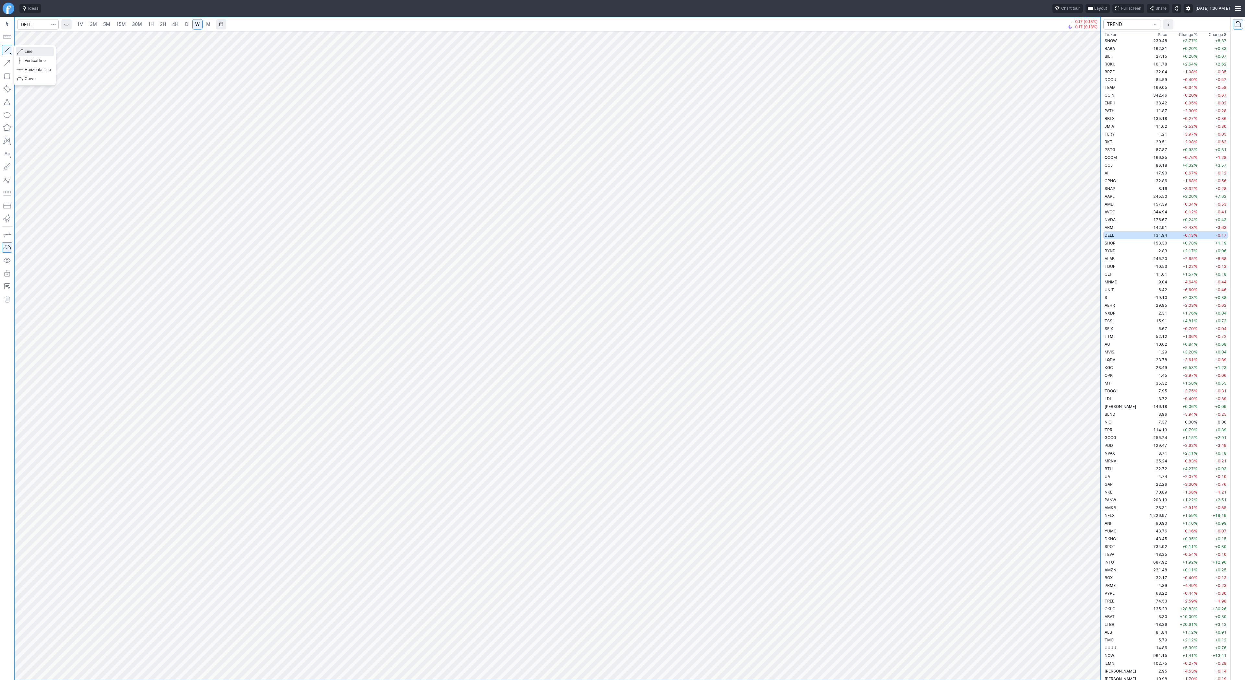
drag, startPoint x: 33, startPoint y: 53, endPoint x: 38, endPoint y: 60, distance: 9.1
click at [36, 58] on div "Line Vertical line Horizontal line Curve" at bounding box center [35, 65] width 38 height 36
click at [11, 48] on button "button" at bounding box center [7, 50] width 10 height 10
click at [24, 51] on button "Line" at bounding box center [35, 51] width 38 height 9
click at [31, 50] on span "Line" at bounding box center [38, 51] width 26 height 6
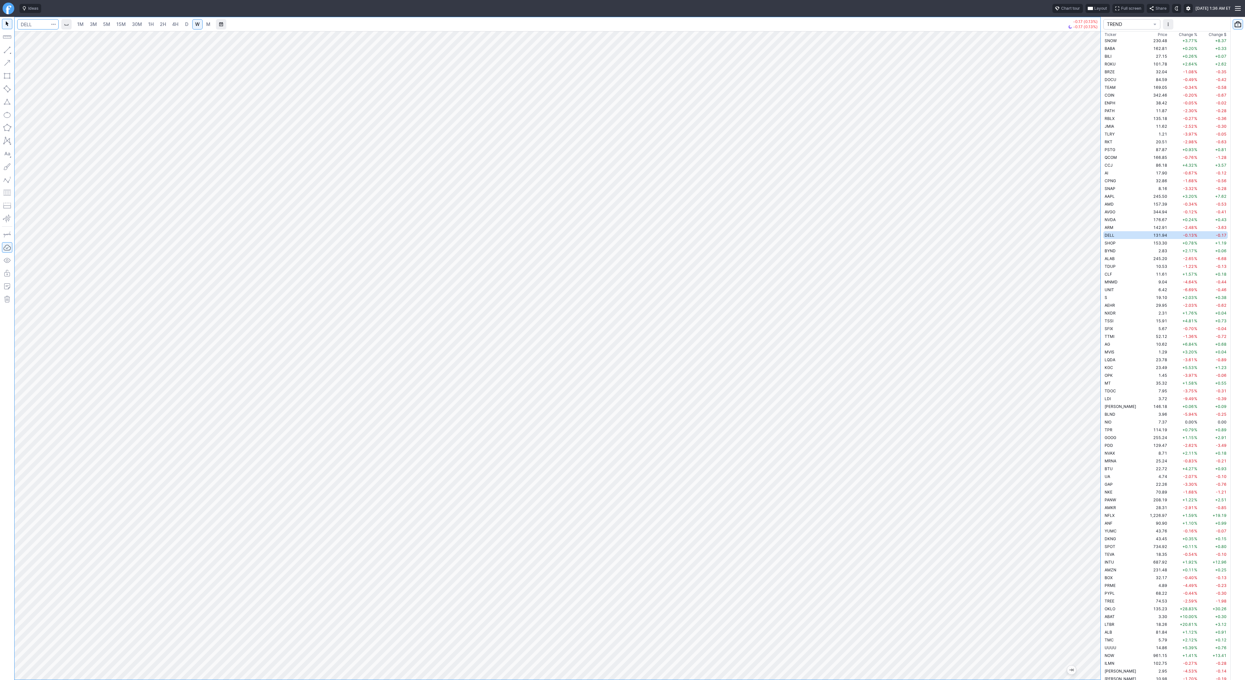
click at [33, 22] on input "Search" at bounding box center [38, 24] width 42 height 10
type input "sbet"
click at [48, 41] on button "SBET SharpLink Gaming Inc NASD" at bounding box center [88, 38] width 137 height 9
click at [187, 24] on span "D" at bounding box center [186, 24] width 3 height 6
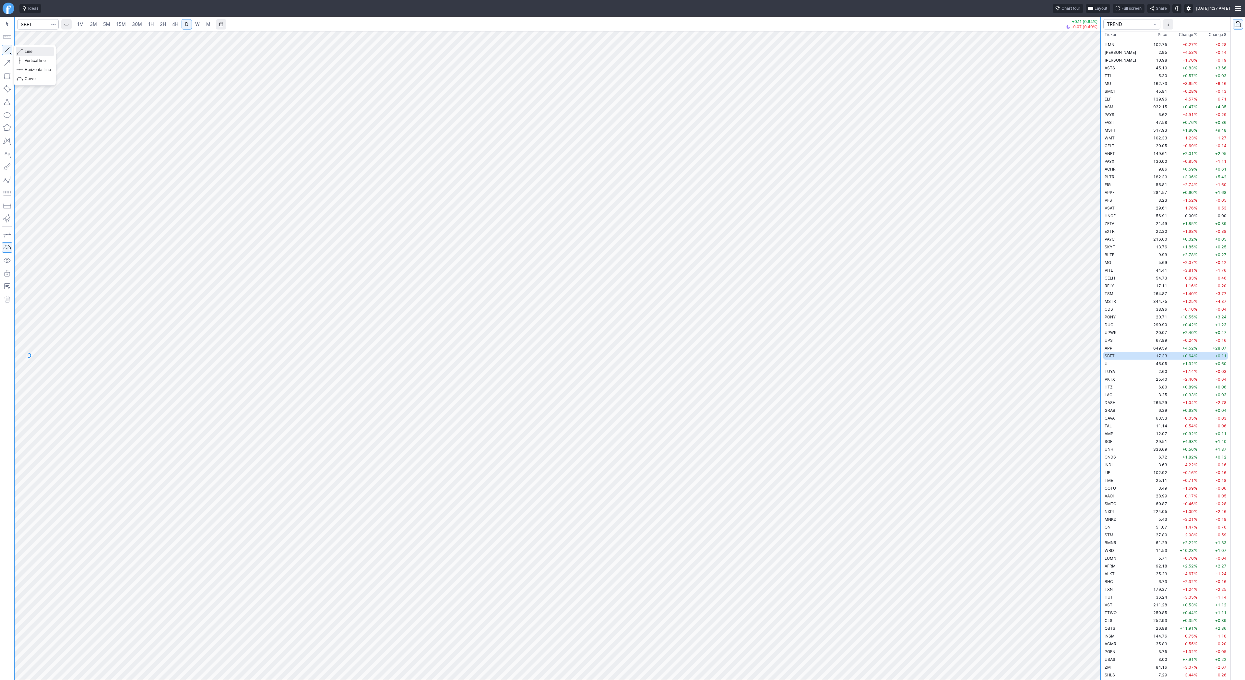
click at [33, 52] on span "Line" at bounding box center [38, 51] width 26 height 6
click at [42, 49] on span "Line" at bounding box center [38, 51] width 26 height 6
drag, startPoint x: 33, startPoint y: 51, endPoint x: 38, endPoint y: 61, distance: 11.0
click at [33, 51] on span "Line" at bounding box center [38, 51] width 26 height 6
click at [9, 51] on button "button" at bounding box center [7, 50] width 10 height 10
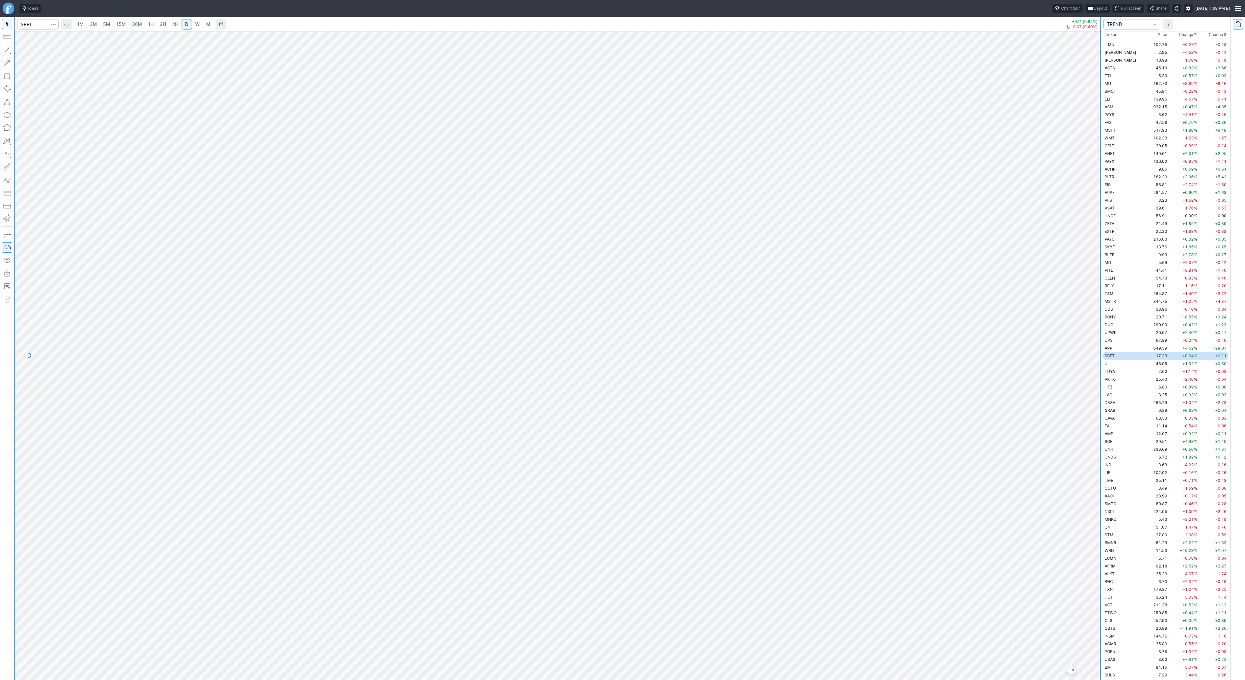
click at [173, 24] on span "4H" at bounding box center [175, 24] width 6 height 6
click at [30, 54] on span "Line" at bounding box center [38, 51] width 26 height 6
click at [33, 52] on span "Line" at bounding box center [38, 51] width 26 height 6
click at [28, 49] on span "Line" at bounding box center [38, 51] width 26 height 6
click at [30, 52] on span "Line" at bounding box center [38, 51] width 26 height 6
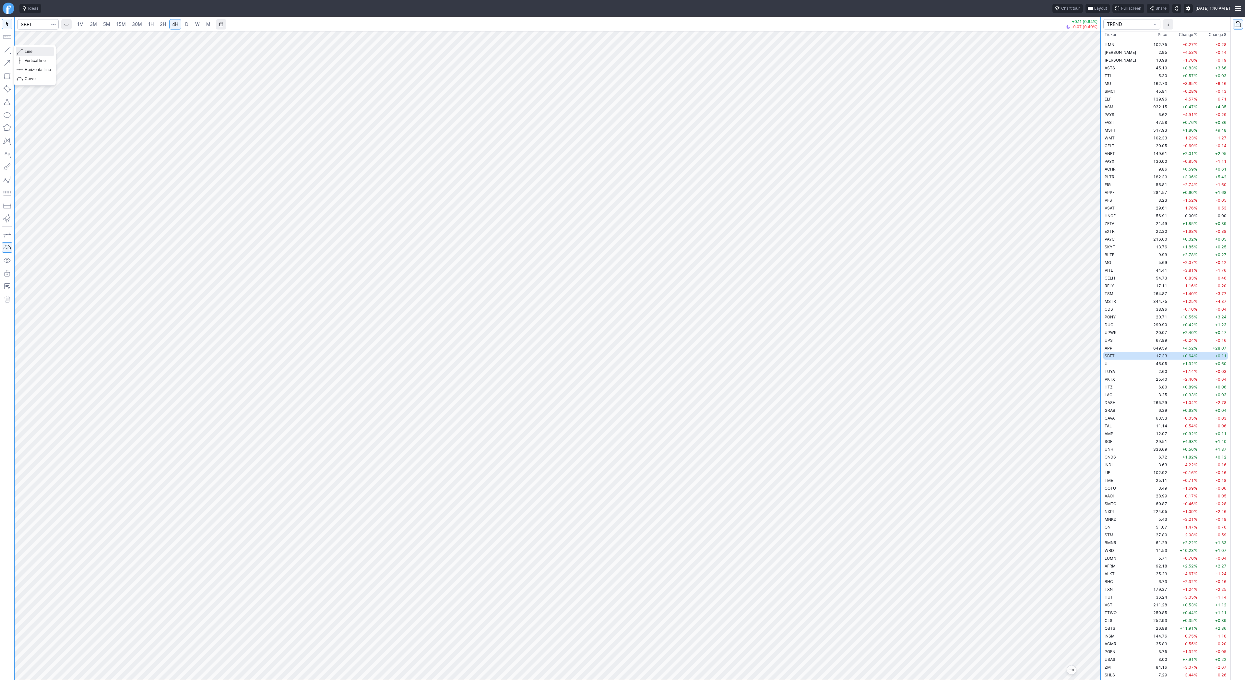
click at [36, 52] on span "Line" at bounding box center [38, 51] width 26 height 6
click at [30, 53] on span "Line" at bounding box center [38, 51] width 26 height 6
click at [30, 52] on span "Line" at bounding box center [38, 51] width 26 height 6
click at [32, 52] on span "Line" at bounding box center [38, 51] width 26 height 6
